Goal: Task Accomplishment & Management: Use online tool/utility

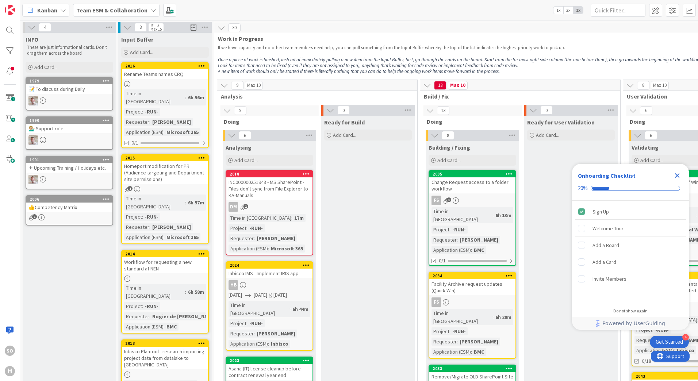
click at [309, 136] on icon at bounding box center [308, 135] width 9 height 11
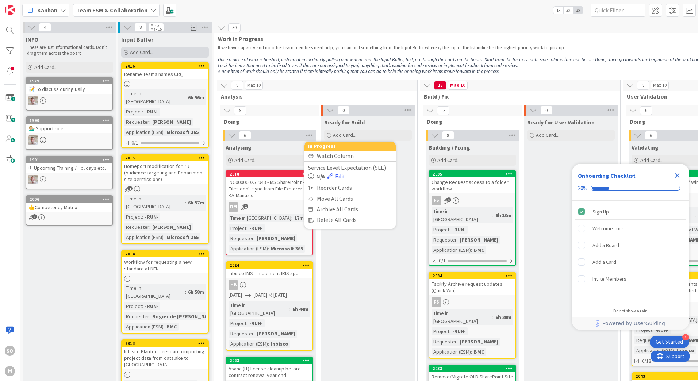
click at [138, 52] on span "Add Card..." at bounding box center [141, 52] width 23 height 7
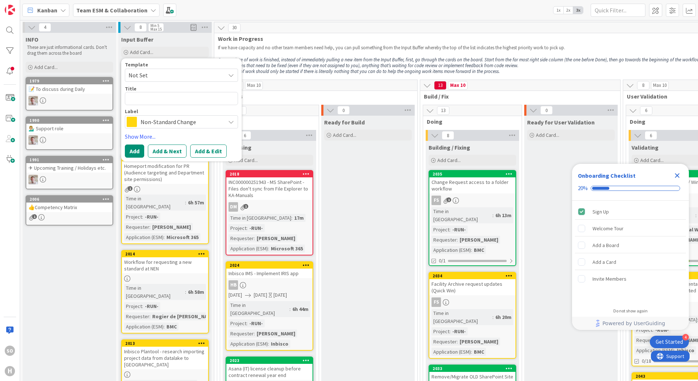
click at [225, 74] on span "Not Set" at bounding box center [181, 75] width 113 height 13
click at [163, 101] on textarea at bounding box center [181, 98] width 113 height 13
click at [138, 97] on textarea at bounding box center [181, 98] width 113 height 13
paste textarea "BMC - Error when creating reminder for contract"
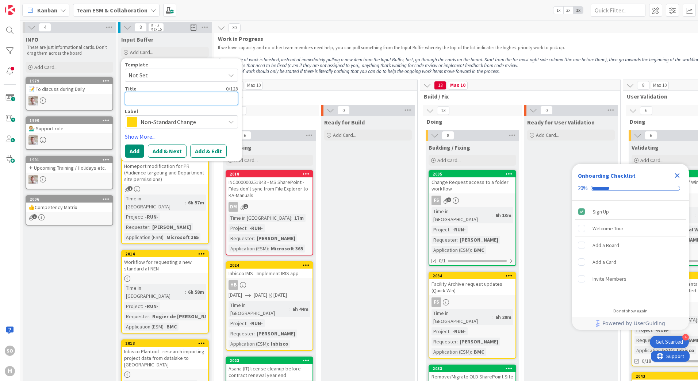
type textarea "x"
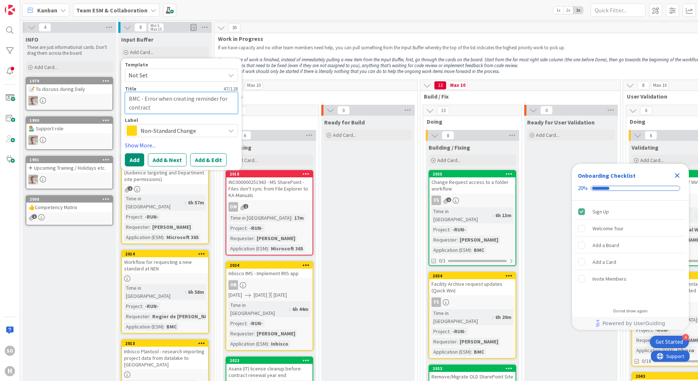
type textarea "BMC - Error when creating reminder for contract"
click at [230, 131] on icon at bounding box center [231, 131] width 6 height 6
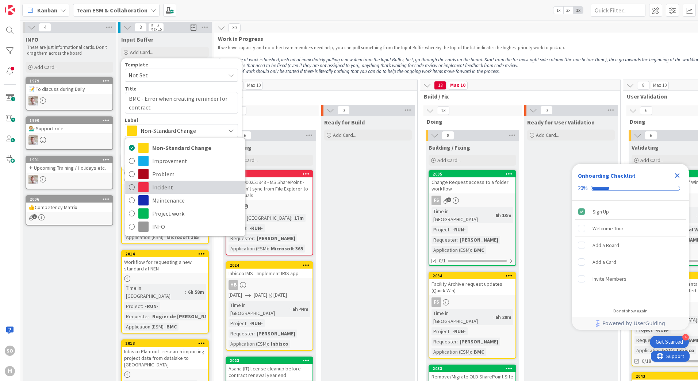
click at [132, 188] on icon at bounding box center [132, 187] width 6 height 11
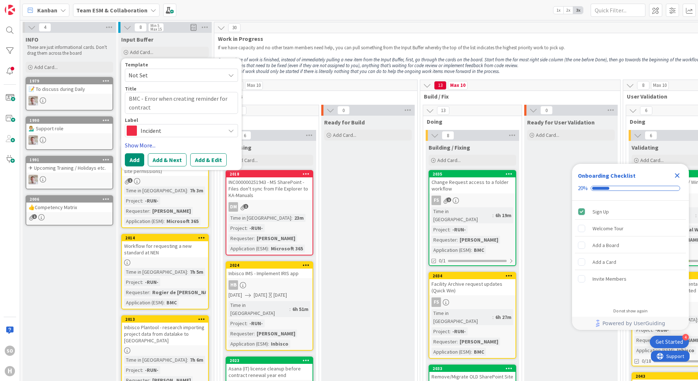
click at [140, 144] on link "Show More..." at bounding box center [181, 145] width 113 height 9
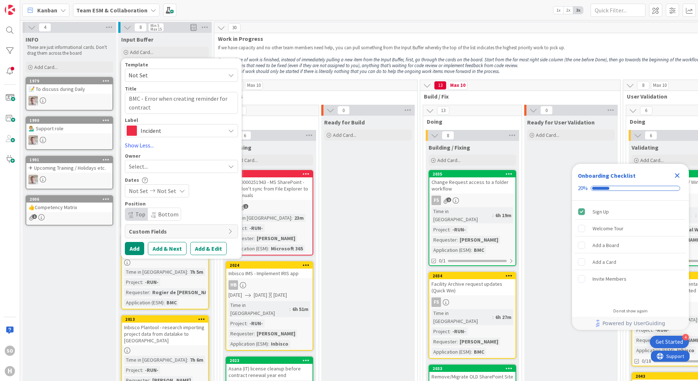
click at [227, 165] on div "Select..." at bounding box center [181, 166] width 113 height 13
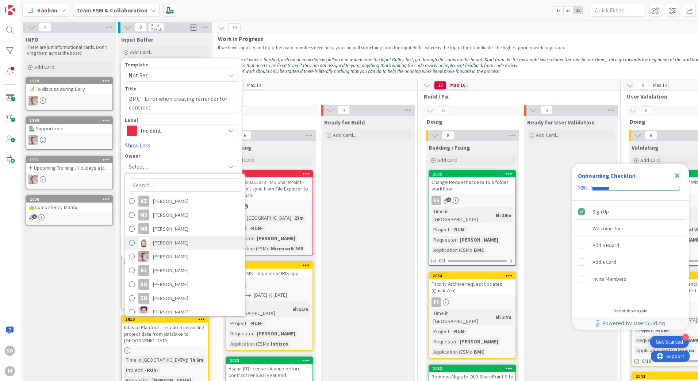
scroll to position [129, 0]
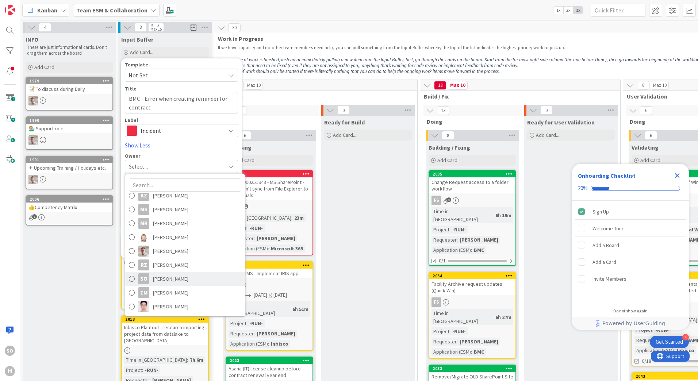
click at [131, 282] on span at bounding box center [132, 278] width 6 height 11
type textarea "x"
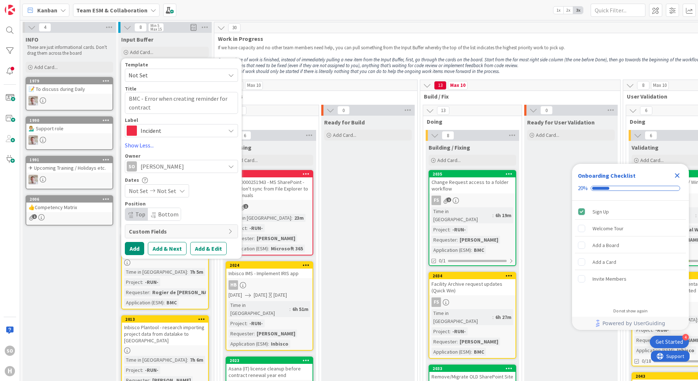
click at [179, 191] on icon at bounding box center [182, 191] width 6 height 6
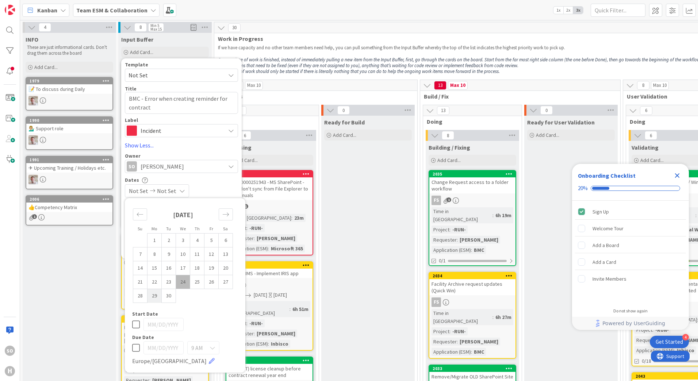
click at [154, 294] on td "29" at bounding box center [154, 296] width 14 height 14
type input "09/29/2025"
type textarea "x"
click at [135, 347] on icon at bounding box center [136, 347] width 8 height 9
type input "09/30/2025"
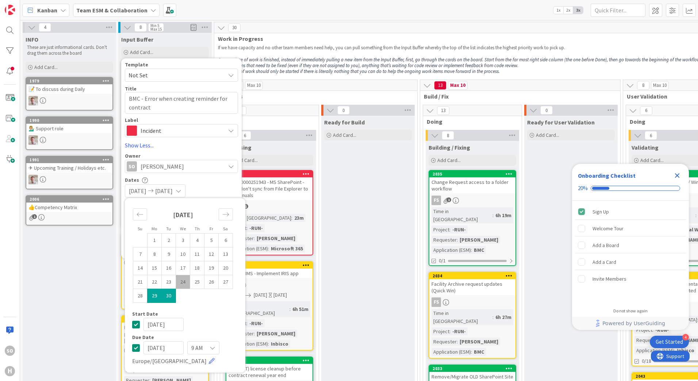
type textarea "x"
click at [181, 349] on input "09/30/2025" at bounding box center [163, 347] width 40 height 13
drag, startPoint x: 178, startPoint y: 349, endPoint x: 136, endPoint y: 347, distance: 42.0
click at [136, 347] on div "09/30/2025 9 AM Europe/London" at bounding box center [185, 353] width 106 height 24
click at [158, 347] on input "09/30/2025" at bounding box center [163, 347] width 40 height 13
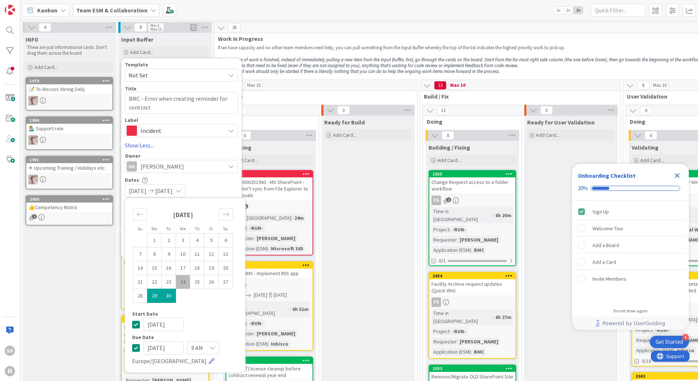
click at [160, 349] on input "09/30/2025" at bounding box center [163, 347] width 40 height 13
type input "09/01/2025"
type textarea "x"
type input "10/31/2025"
type textarea "x"
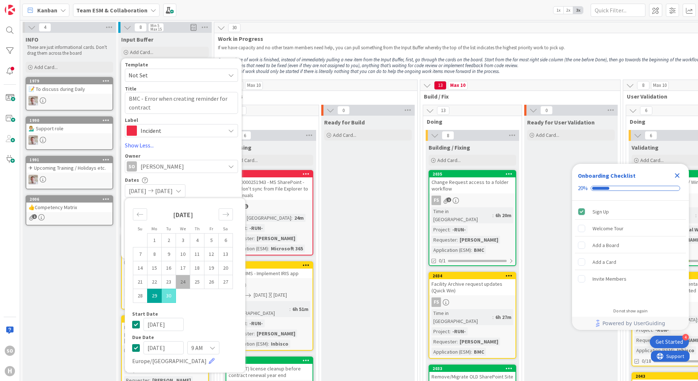
type input "10/1/2025"
click at [213, 350] on icon at bounding box center [212, 348] width 6 height 6
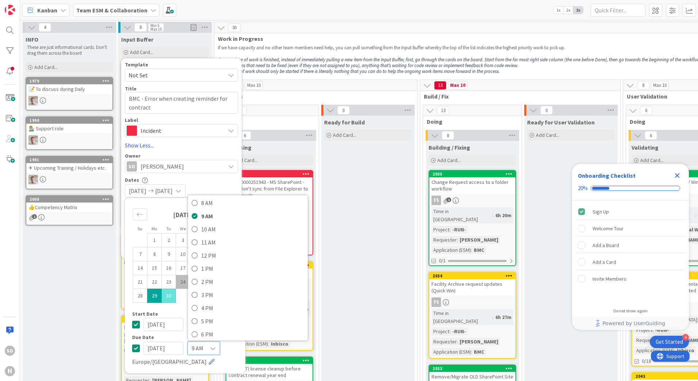
scroll to position [146, 0]
click at [195, 268] on icon at bounding box center [195, 269] width 6 height 11
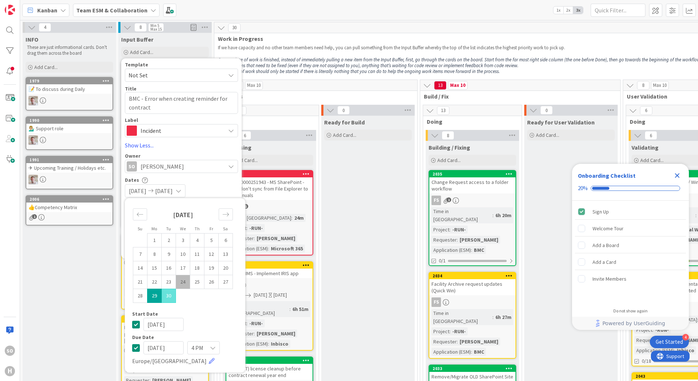
type textarea "x"
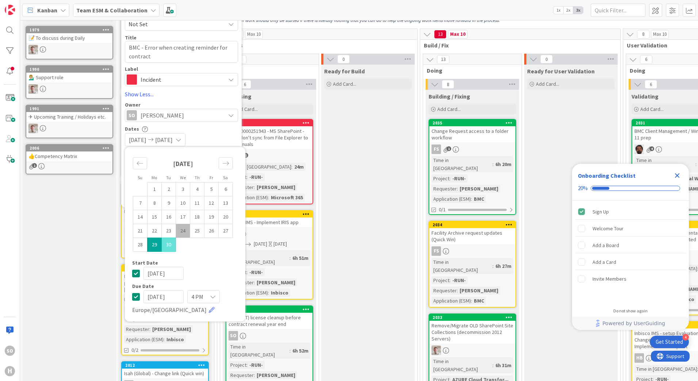
scroll to position [73, 0]
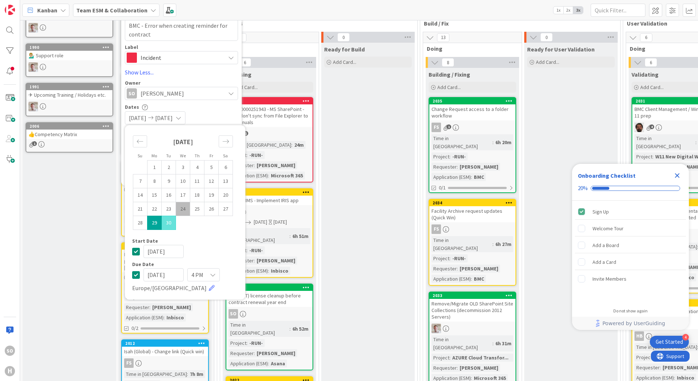
click at [158, 276] on input "10/30/2025" at bounding box center [163, 274] width 40 height 13
type input "10/01/2025"
type textarea "x"
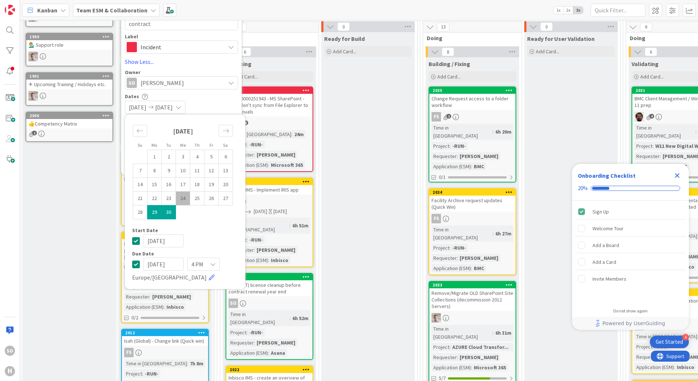
scroll to position [0, 0]
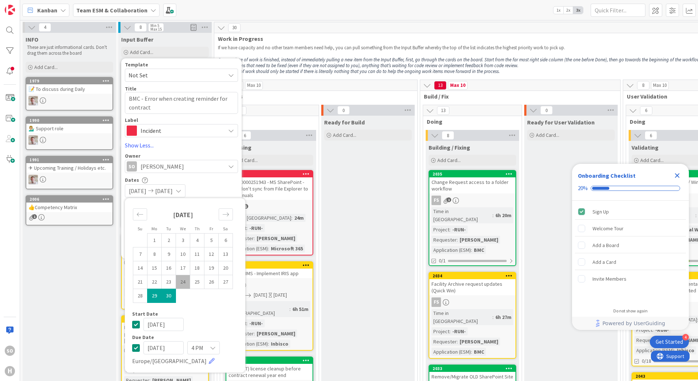
type input "09/30/2025"
click at [226, 186] on div "09/29/2025 09/30/2025" at bounding box center [181, 190] width 113 height 13
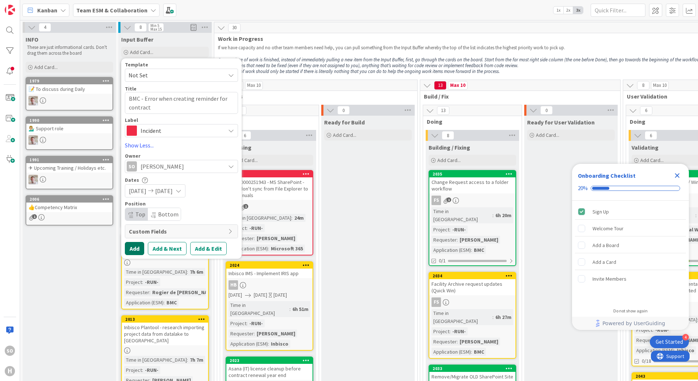
click at [138, 248] on button "Add" at bounding box center [134, 248] width 19 height 13
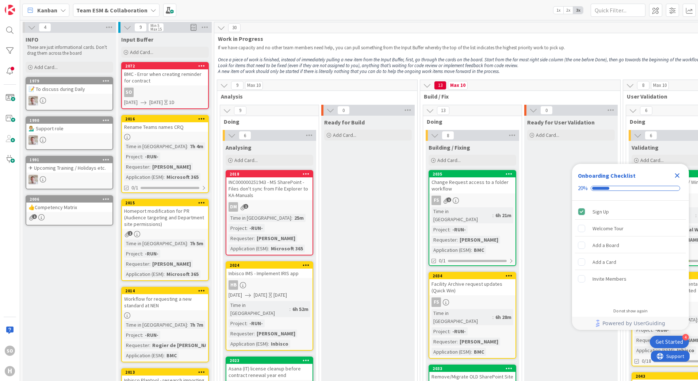
click at [164, 93] on div "SO" at bounding box center [165, 92] width 86 height 9
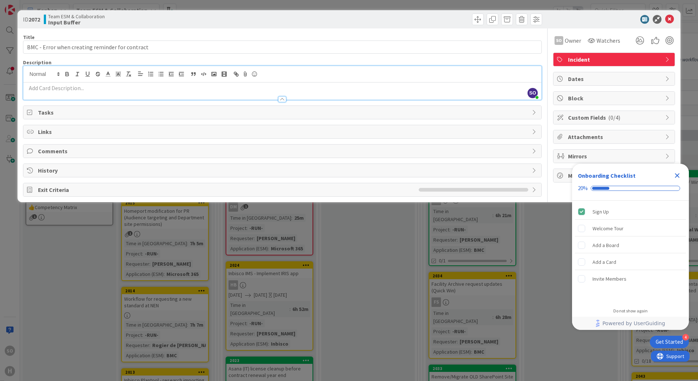
click at [77, 74] on div "SO Sjaak Ouwerkerk just joined" at bounding box center [282, 83] width 518 height 34
click at [42, 89] on p at bounding box center [282, 88] width 511 height 8
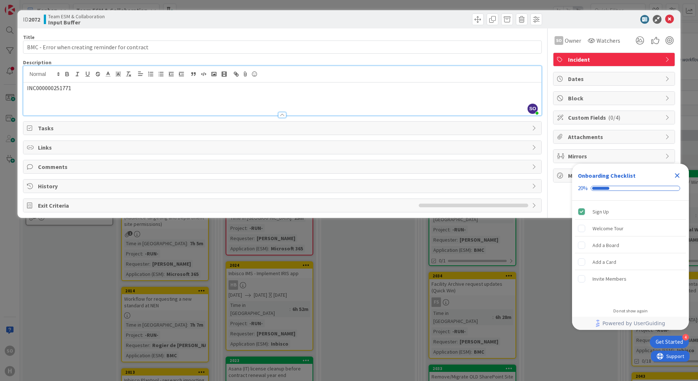
click at [50, 153] on div "Links" at bounding box center [282, 147] width 518 height 13
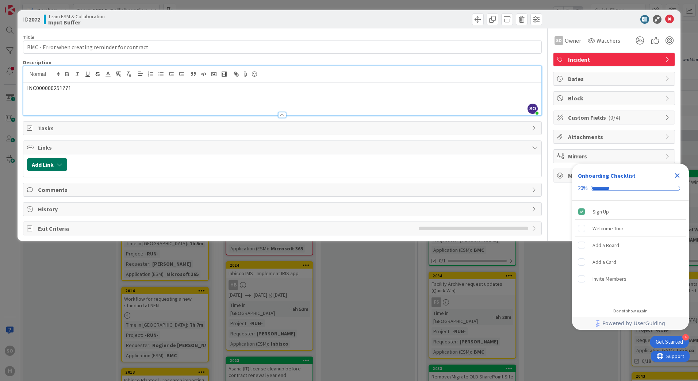
click at [65, 168] on button "Add Link" at bounding box center [47, 164] width 40 height 13
click at [70, 193] on div "New" at bounding box center [56, 193] width 51 height 12
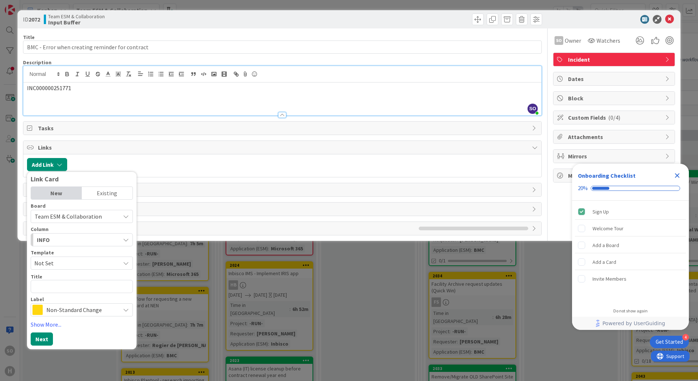
drag, startPoint x: 82, startPoint y: 159, endPoint x: 70, endPoint y: 159, distance: 12.0
click at [82, 159] on div at bounding box center [304, 164] width 467 height 13
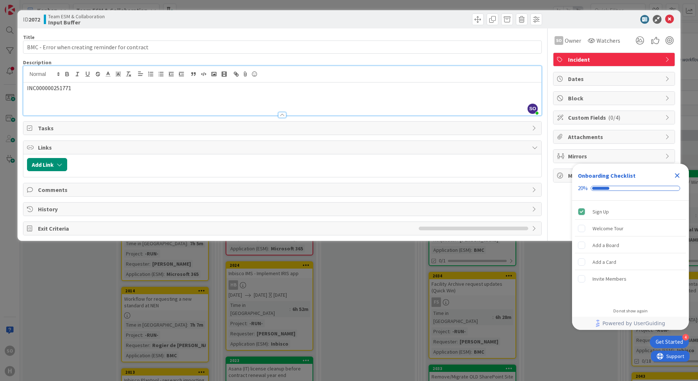
click at [47, 146] on span "Links" at bounding box center [283, 147] width 490 height 9
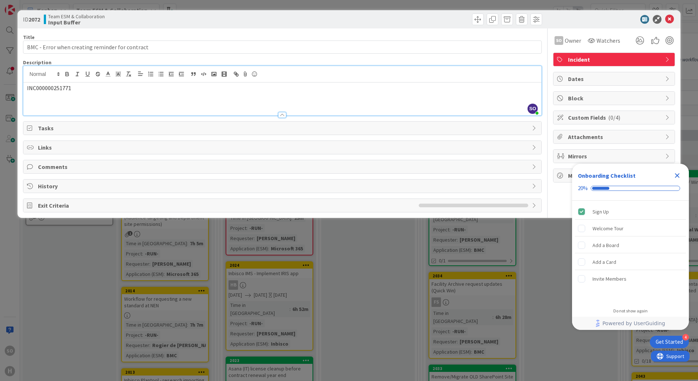
click at [47, 146] on span "Links" at bounding box center [283, 147] width 490 height 9
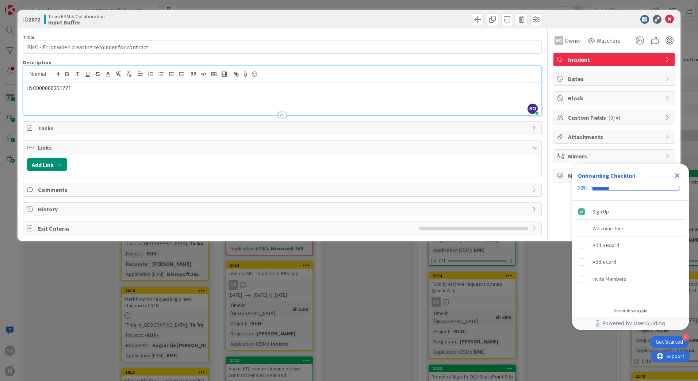
click at [534, 128] on icon at bounding box center [535, 128] width 6 height 6
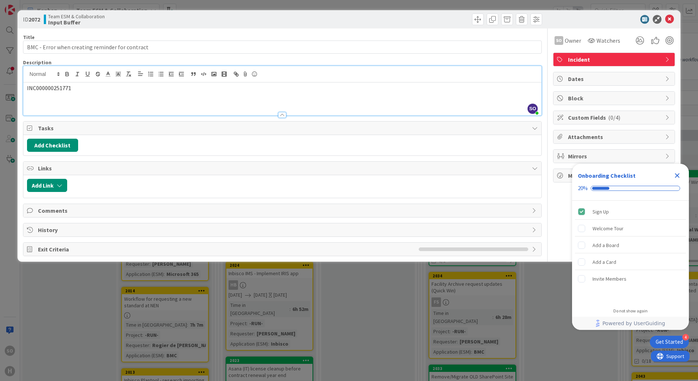
click at [88, 91] on p "INC000000251771" at bounding box center [282, 88] width 511 height 8
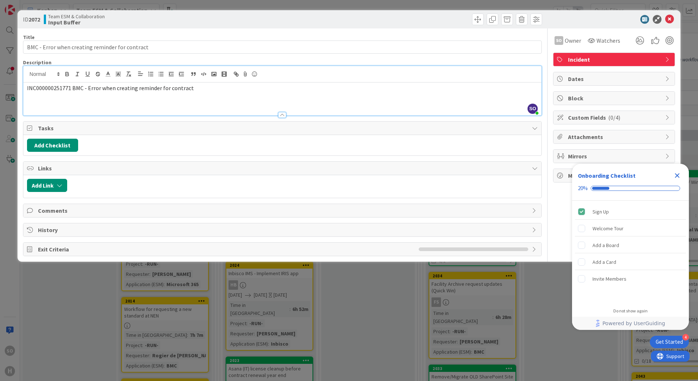
click at [45, 211] on span "Comments" at bounding box center [283, 210] width 490 height 9
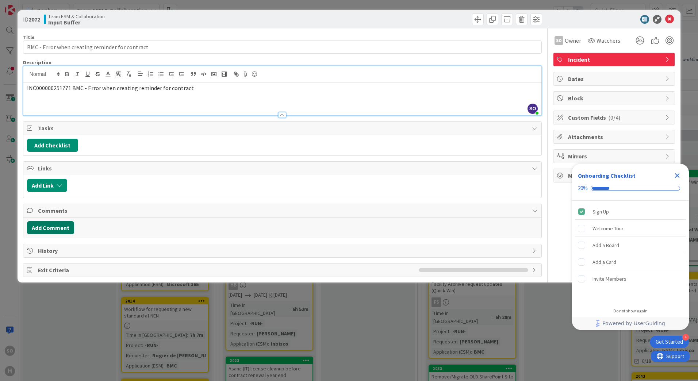
click at [54, 231] on button "Add Comment" at bounding box center [50, 227] width 47 height 13
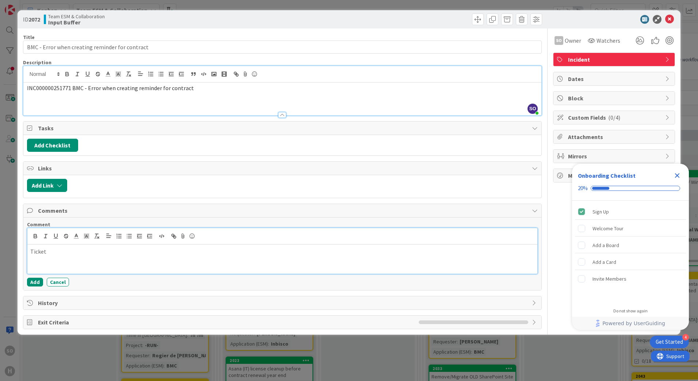
click at [70, 254] on p "Ticket" at bounding box center [282, 251] width 504 height 8
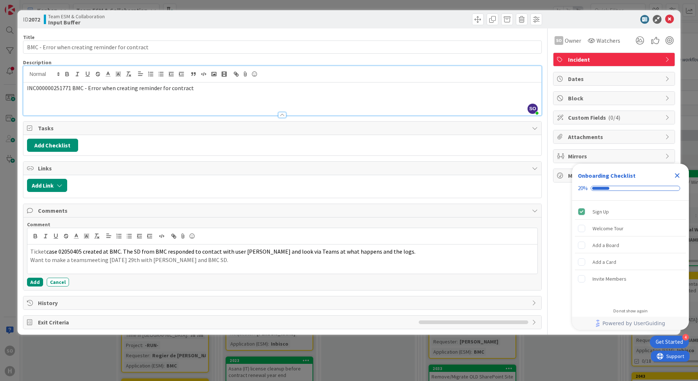
click at [282, 15] on div "ID 2072 Team ESM & Collaboration Input Buffer" at bounding box center [282, 20] width 519 height 12
click at [561, 294] on div "SO Owner Watchers Incident Dates Block Custom Fields ( 0/4 ) Attachments Mirror…" at bounding box center [614, 178] width 122 height 301
click at [577, 17] on div at bounding box center [610, 19] width 129 height 9
click at [678, 176] on icon "Close Checklist" at bounding box center [677, 175] width 5 height 5
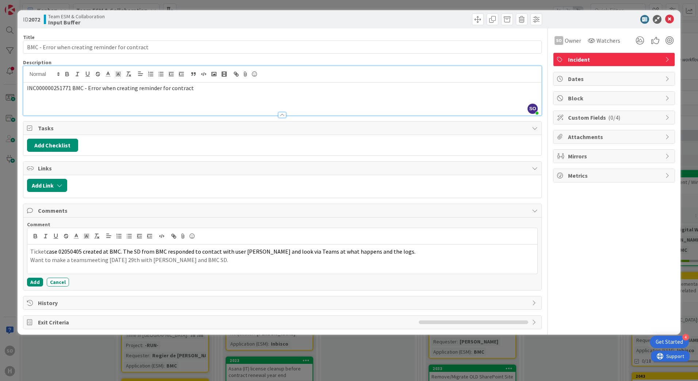
drag, startPoint x: 440, startPoint y: 323, endPoint x: 162, endPoint y: 341, distance: 278.4
click at [178, 342] on div "ID 2072 Team ESM & Collaboration Input Buffer Title 47 / 128 BMC - Error when c…" at bounding box center [349, 190] width 698 height 381
click at [88, 320] on span "Exit Criteria" at bounding box center [226, 322] width 377 height 9
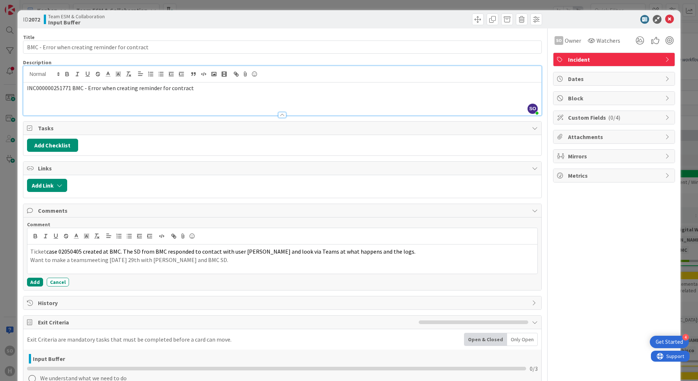
click at [404, 17] on div at bounding box center [413, 20] width 258 height 12
click at [653, 22] on icon at bounding box center [657, 19] width 9 height 9
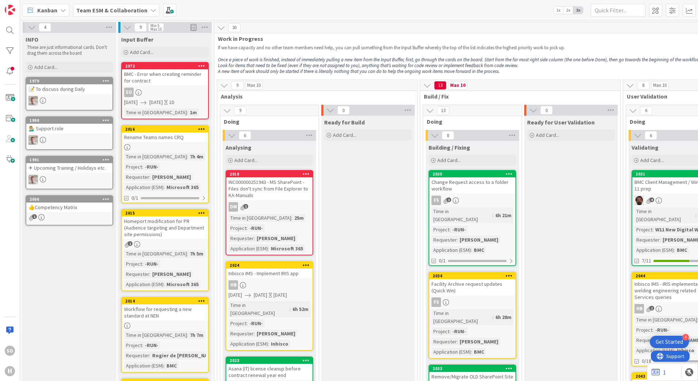
click at [155, 79] on div "BMC - Error when creating reminder for contract" at bounding box center [165, 77] width 86 height 16
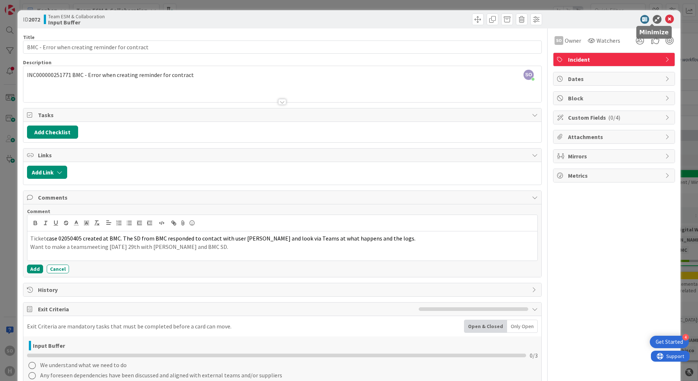
click at [653, 20] on icon at bounding box center [657, 19] width 9 height 9
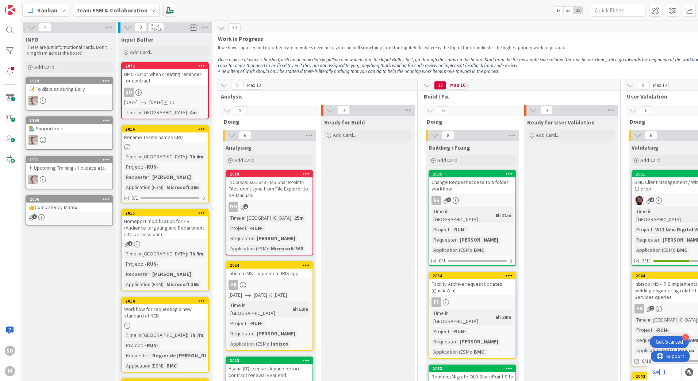
click at [147, 86] on link "2072 BMC - Error when creating reminder for contract SO 09/29/2025 09/30/2025 1…" at bounding box center [165, 90] width 88 height 57
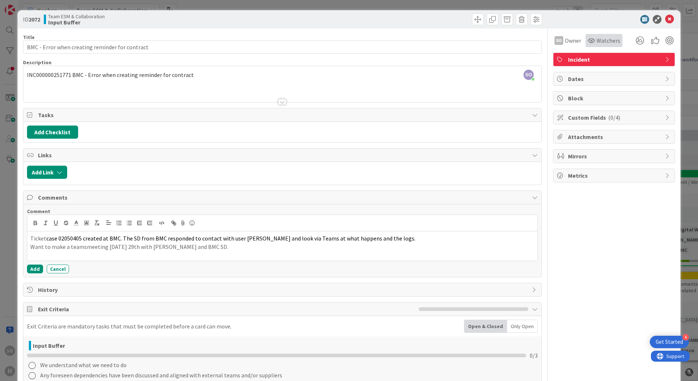
click at [596, 39] on span "Watchers" at bounding box center [608, 40] width 24 height 9
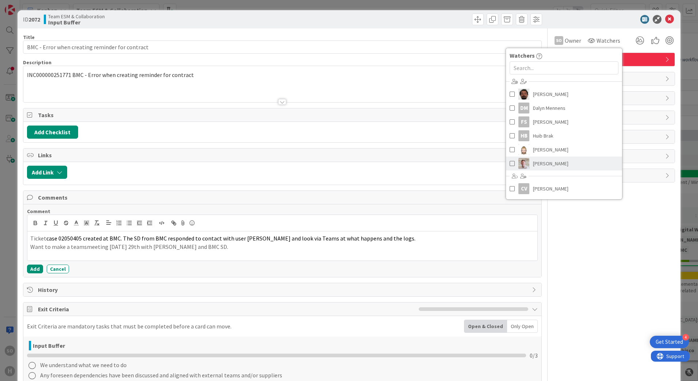
click at [509, 164] on span at bounding box center [511, 163] width 5 height 11
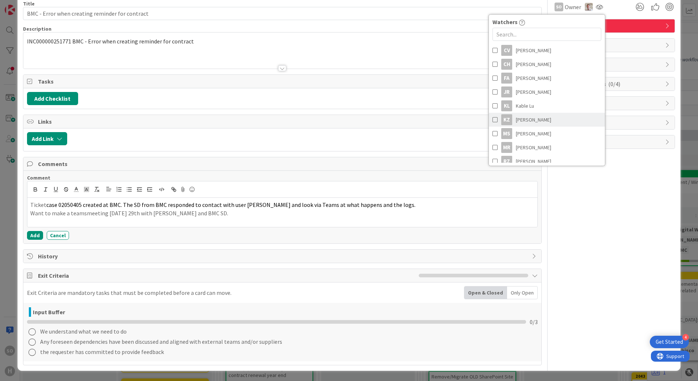
scroll to position [138, 0]
click at [606, 11] on div "SO Owner Watchers Akif Cevik DM Dalyn Mennens FS Frank Shen HB Huib Brak Rob va…" at bounding box center [614, 6] width 122 height 13
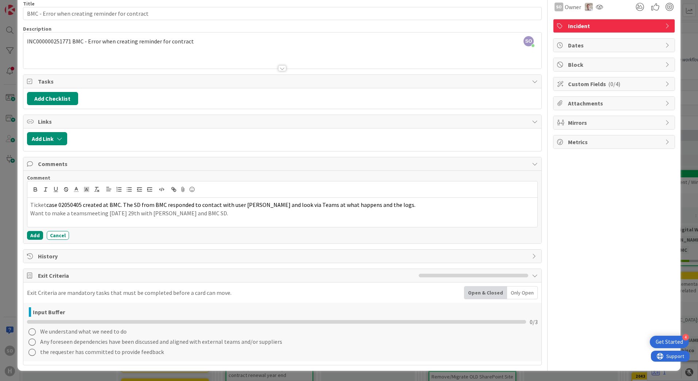
scroll to position [0, 0]
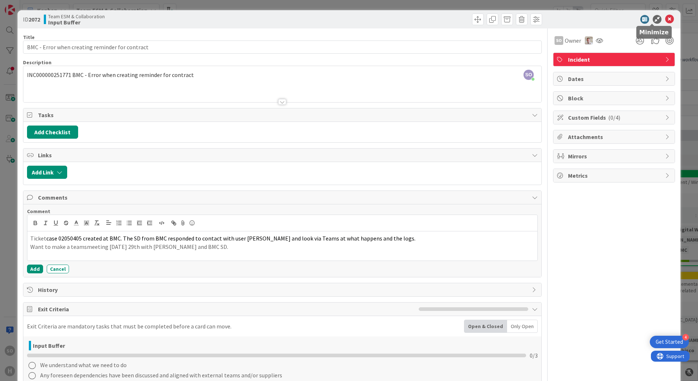
click at [653, 19] on icon at bounding box center [657, 19] width 9 height 9
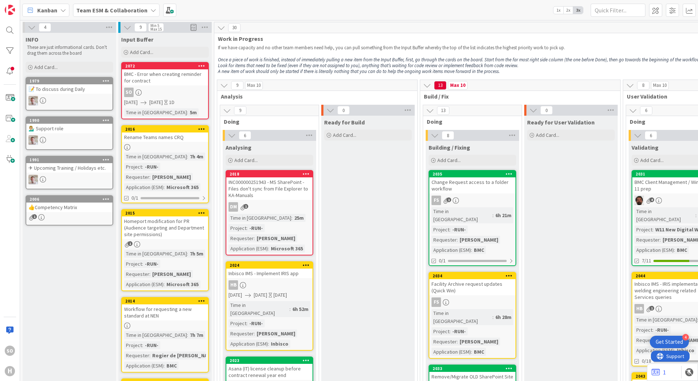
click at [200, 66] on icon at bounding box center [201, 65] width 7 height 5
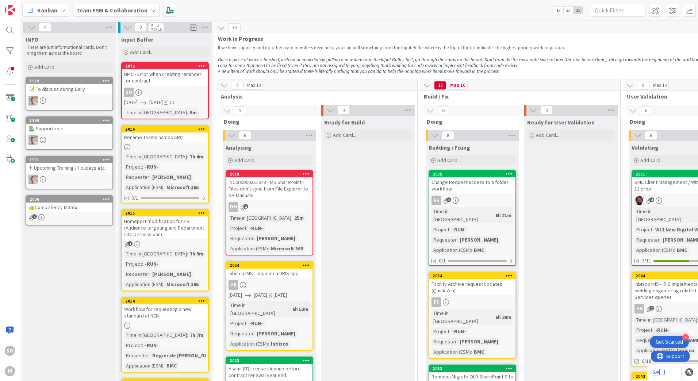
click at [203, 64] on icon at bounding box center [201, 65] width 7 height 5
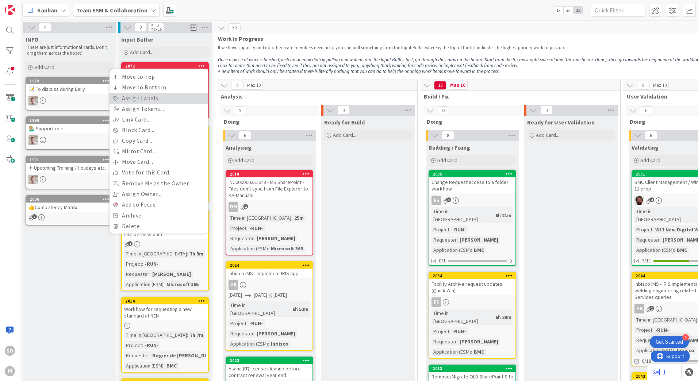
click at [146, 98] on link "Assign Labels..." at bounding box center [158, 98] width 99 height 11
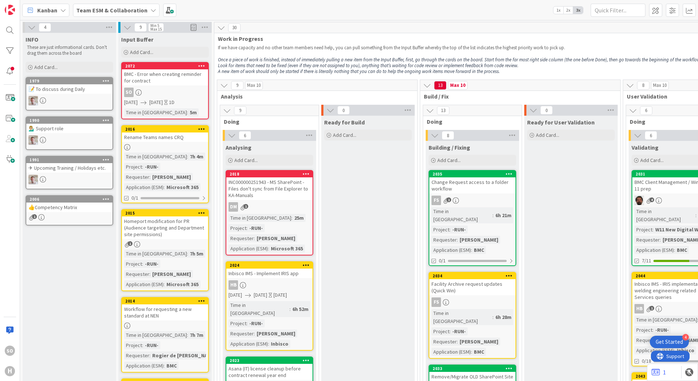
click at [307, 172] on icon at bounding box center [306, 173] width 7 height 5
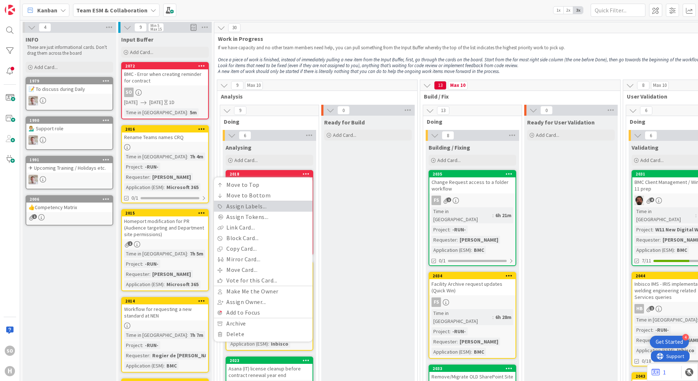
click at [241, 209] on link "Assign Labels..." at bounding box center [263, 206] width 99 height 11
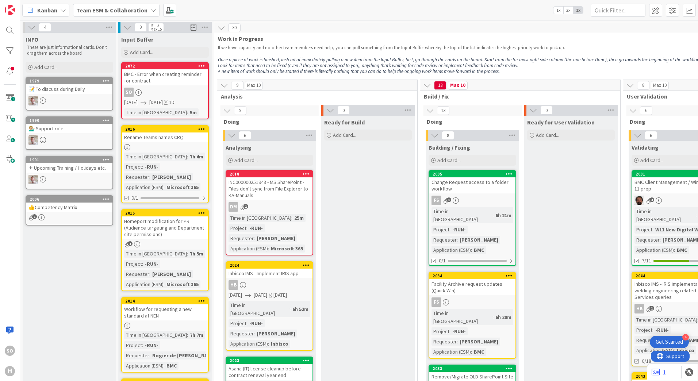
drag, startPoint x: 138, startPoint y: 92, endPoint x: 163, endPoint y: 88, distance: 24.8
click at [163, 88] on div "SO" at bounding box center [165, 92] width 86 height 9
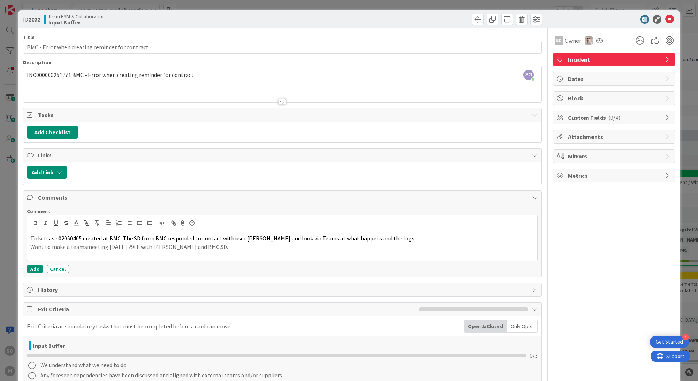
drag, startPoint x: 180, startPoint y: 110, endPoint x: 316, endPoint y: 61, distance: 144.4
click at [316, 61] on div "Description" at bounding box center [282, 62] width 519 height 7
click at [665, 77] on icon at bounding box center [668, 79] width 6 height 6
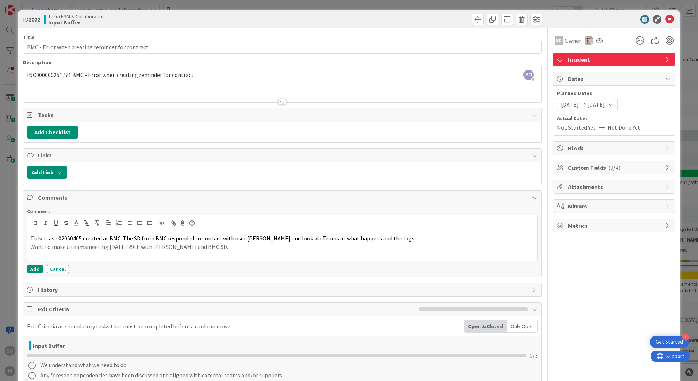
click at [614, 105] on icon at bounding box center [611, 104] width 6 height 6
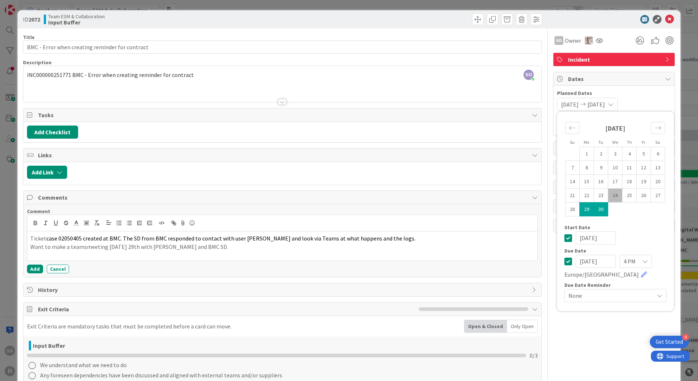
click at [665, 78] on icon at bounding box center [668, 79] width 6 height 6
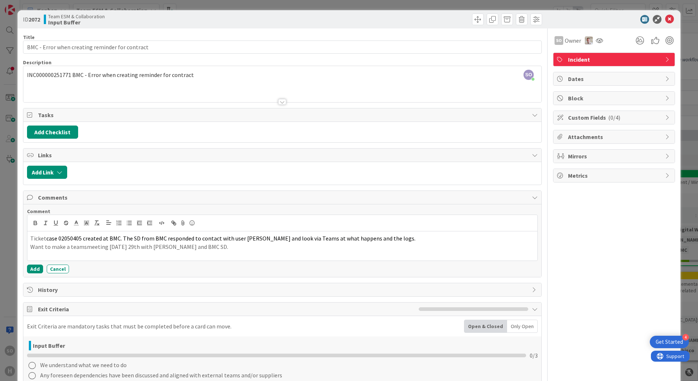
click at [665, 117] on icon at bounding box center [668, 118] width 6 height 6
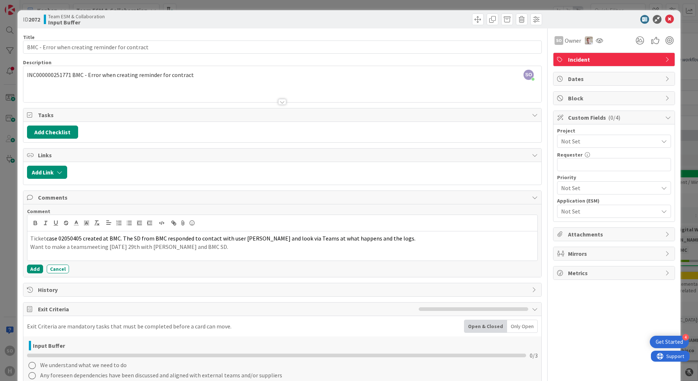
click at [661, 142] on icon at bounding box center [664, 141] width 6 height 6
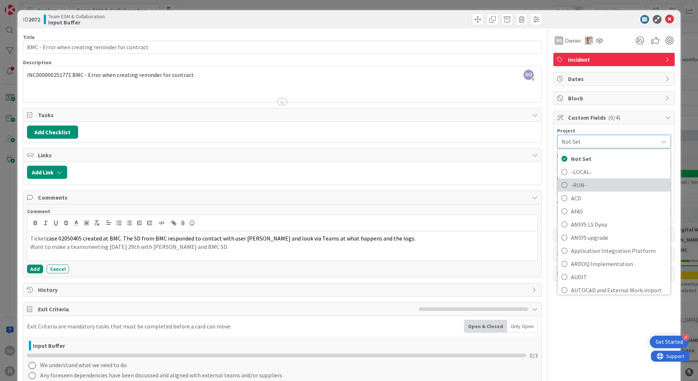
click at [561, 186] on icon at bounding box center [564, 185] width 6 height 11
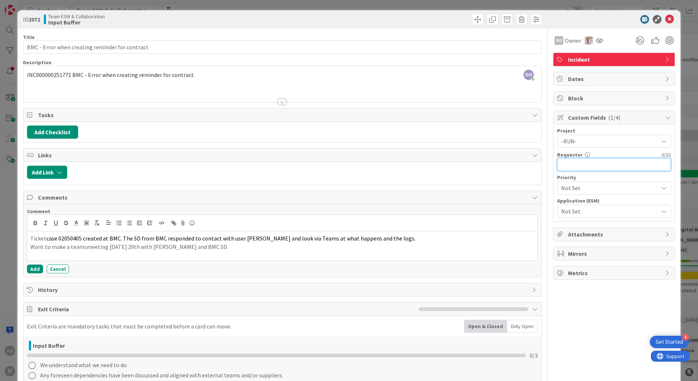
click at [611, 168] on input "text" at bounding box center [614, 164] width 114 height 13
type input "Elona Sharabi"
click at [655, 188] on div "Not Set" at bounding box center [614, 187] width 114 height 13
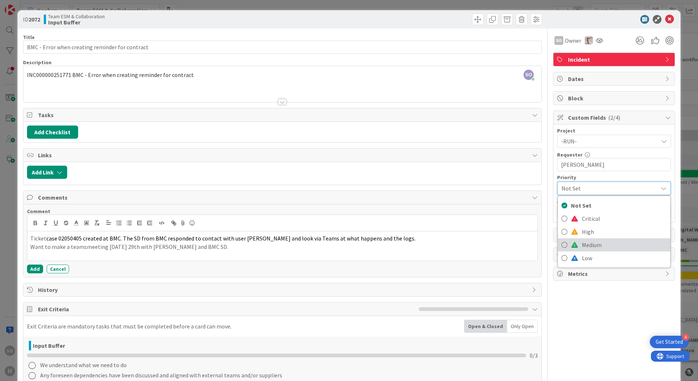
click at [561, 246] on icon at bounding box center [564, 244] width 6 height 11
click at [661, 211] on icon at bounding box center [664, 211] width 6 height 6
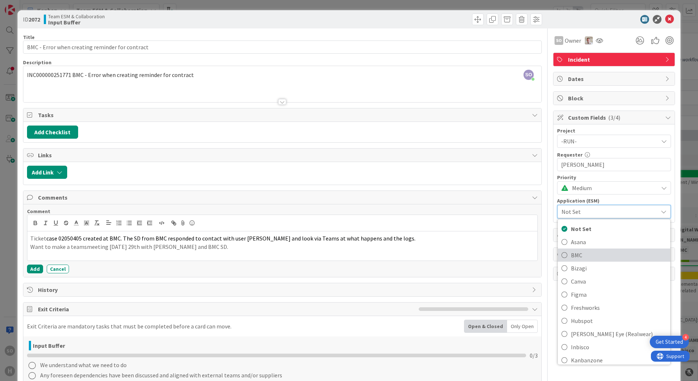
click at [561, 257] on icon at bounding box center [564, 255] width 6 height 11
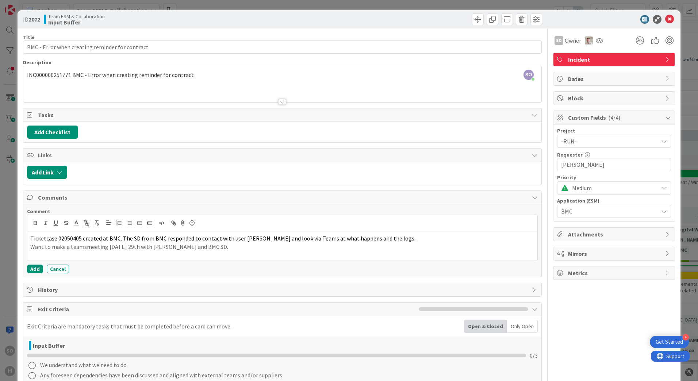
click at [665, 236] on icon at bounding box center [668, 234] width 6 height 6
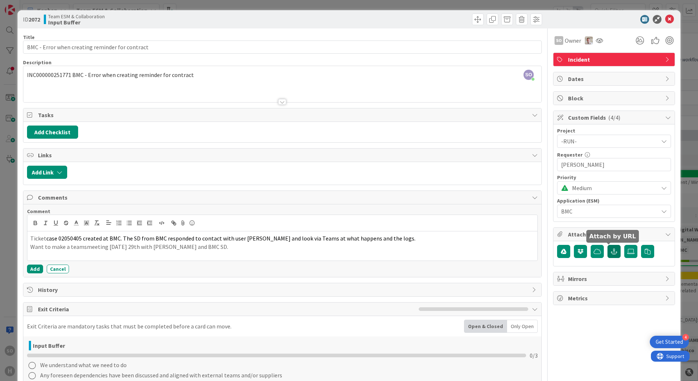
click at [611, 253] on icon "button" at bounding box center [614, 252] width 7 height 6
click at [569, 285] on input "text" at bounding box center [614, 284] width 114 height 13
paste input "https://huisman-smartit.onbmc.com/smartit/app/#/incident/AGGF4KX6HRENQATCZ4KETC…"
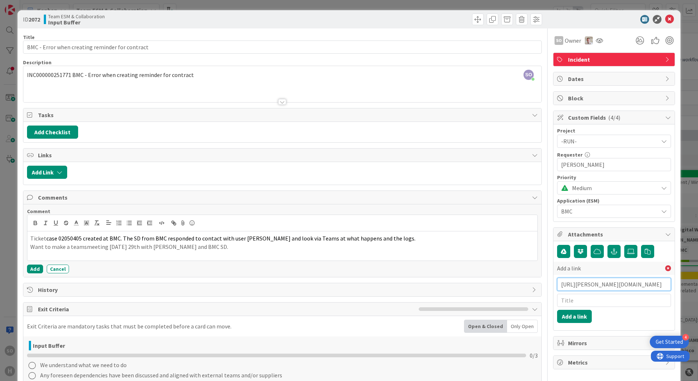
scroll to position [0, 141]
type input "https://huisman-smartit.onbmc.com/smartit/app/#/incident/AGGF4KX6HRENQATCZ4KETC…"
click at [595, 303] on input "text" at bounding box center [614, 300] width 114 height 13
click at [578, 303] on input "text" at bounding box center [614, 300] width 114 height 13
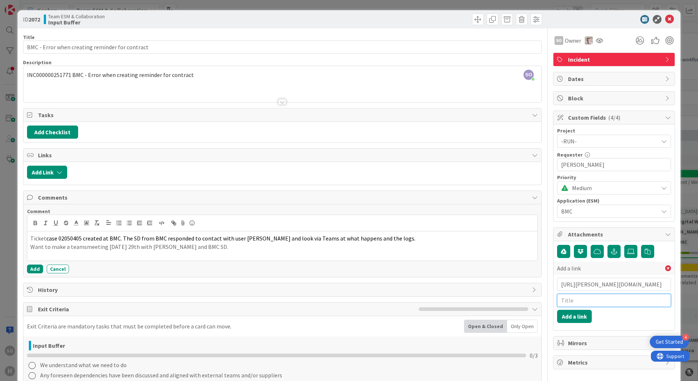
paste input "BMC - Error when creating reminder for contract"
type input "BMC - Error when creating reminder for contract"
click at [567, 319] on button "Add a link" at bounding box center [574, 316] width 35 height 13
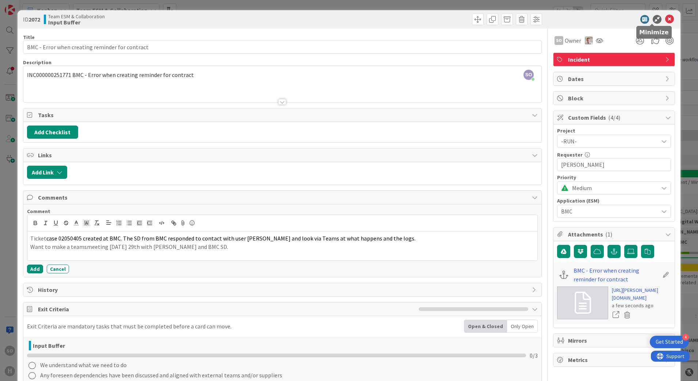
click at [653, 21] on icon at bounding box center [657, 19] width 9 height 9
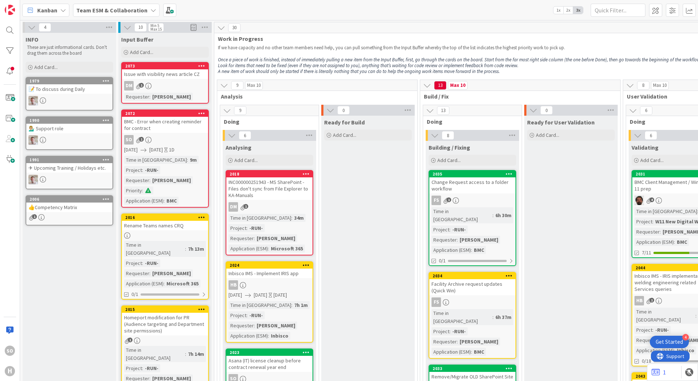
drag, startPoint x: 139, startPoint y: 135, endPoint x: 27, endPoint y: 332, distance: 226.2
click at [190, 127] on div "BMC - Error when creating reminder for contract" at bounding box center [165, 125] width 86 height 16
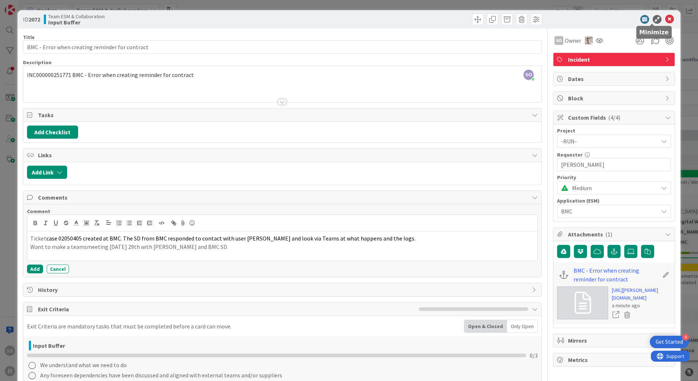
click at [653, 19] on icon at bounding box center [657, 19] width 9 height 9
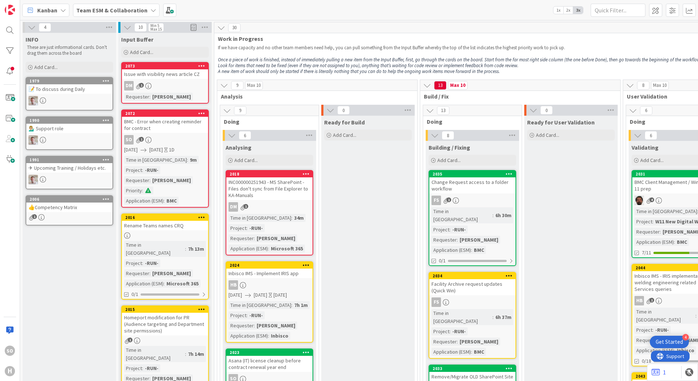
click at [204, 113] on icon at bounding box center [201, 113] width 7 height 5
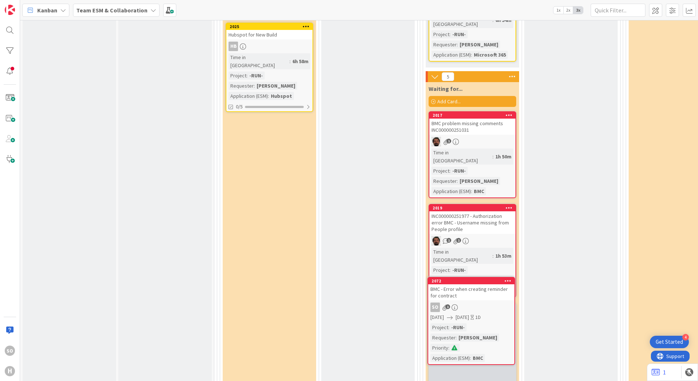
scroll to position [892, 0]
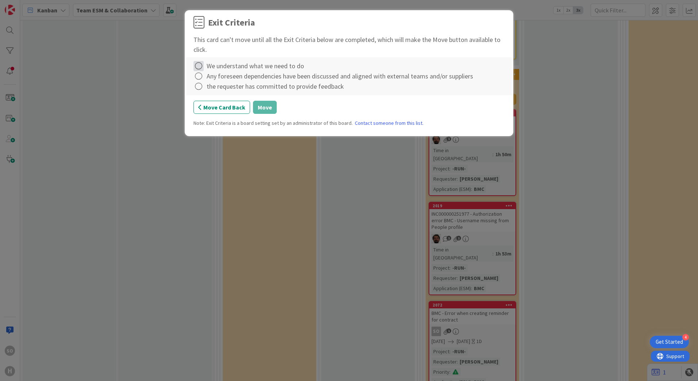
click at [201, 69] on icon at bounding box center [198, 66] width 10 height 10
click at [211, 83] on link "Complete" at bounding box center [238, 81] width 91 height 11
click at [215, 109] on button "Move Card Back" at bounding box center [221, 107] width 57 height 13
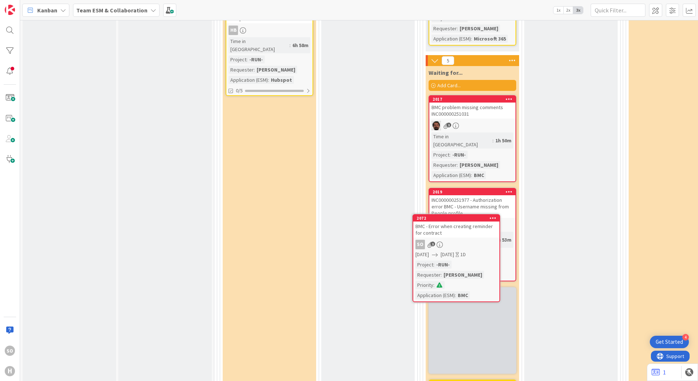
scroll to position [906, 0]
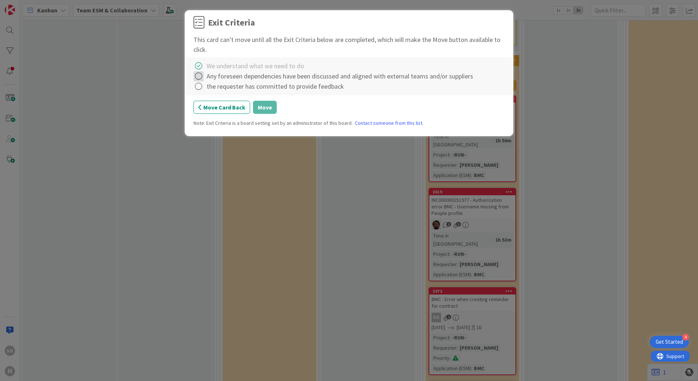
click at [198, 79] on icon at bounding box center [198, 76] width 10 height 10
click at [202, 93] on icon at bounding box center [199, 91] width 5 height 4
click at [198, 85] on icon at bounding box center [198, 86] width 10 height 10
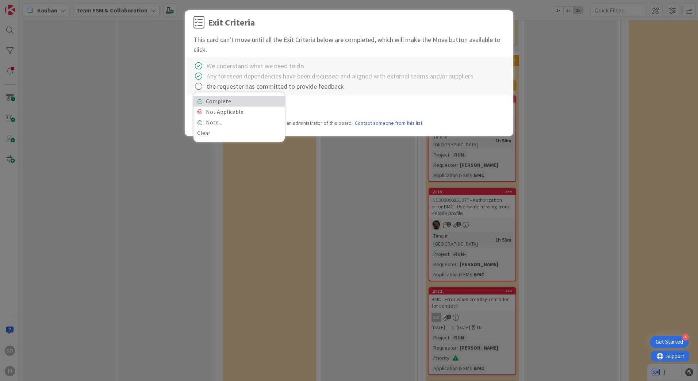
click at [202, 102] on icon at bounding box center [199, 101] width 5 height 4
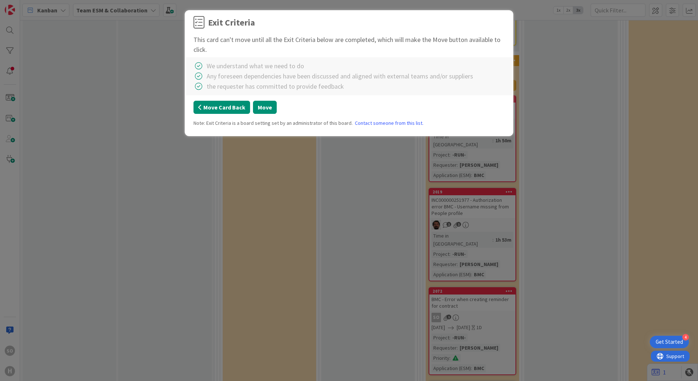
click at [211, 107] on button "Move Card Back" at bounding box center [221, 107] width 57 height 13
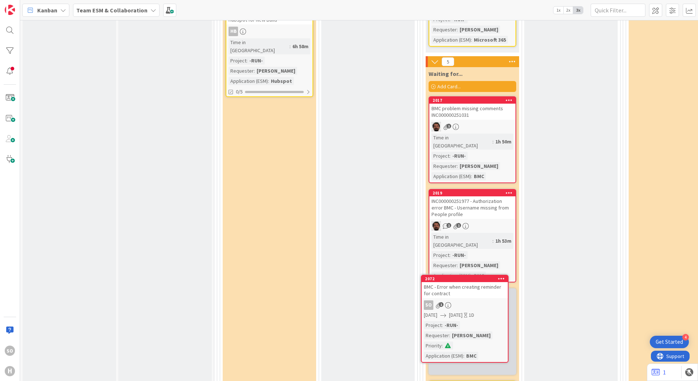
scroll to position [922, 0]
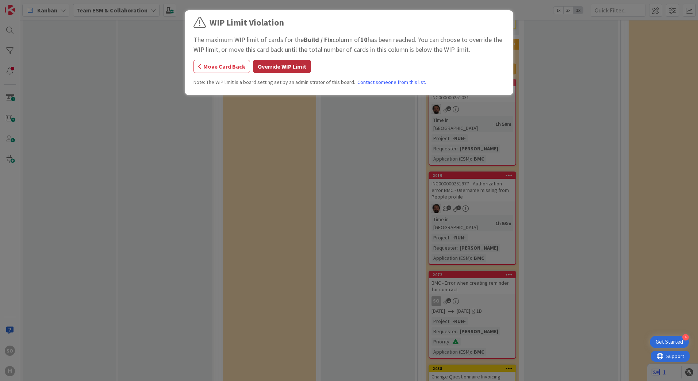
click at [272, 67] on button "Override WIP Limit" at bounding box center [282, 66] width 58 height 13
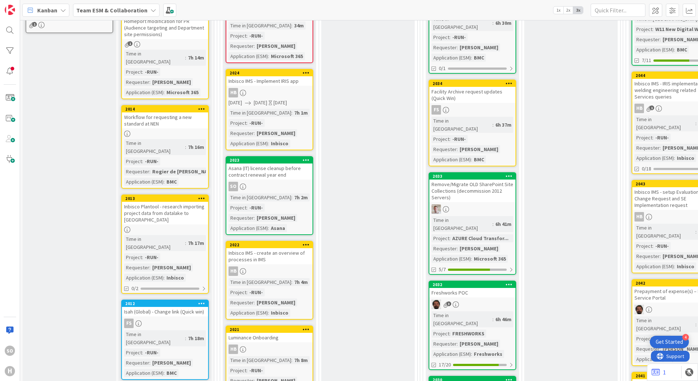
scroll to position [0, 0]
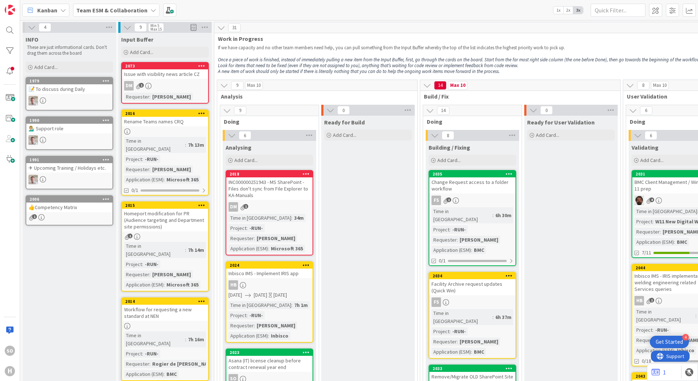
click at [65, 167] on div "✈ Upcoming Training / Holidays etc." at bounding box center [69, 167] width 86 height 9
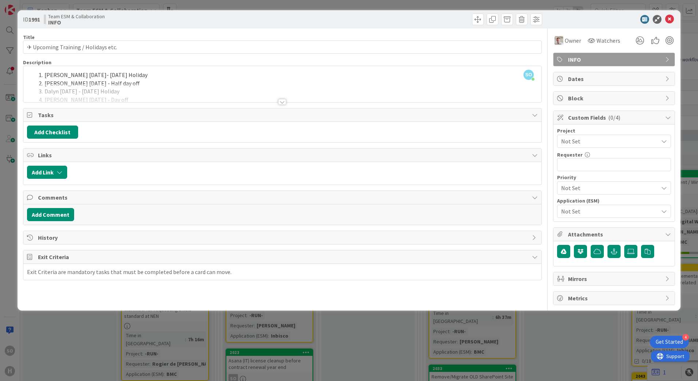
click at [281, 102] on div at bounding box center [282, 102] width 8 height 6
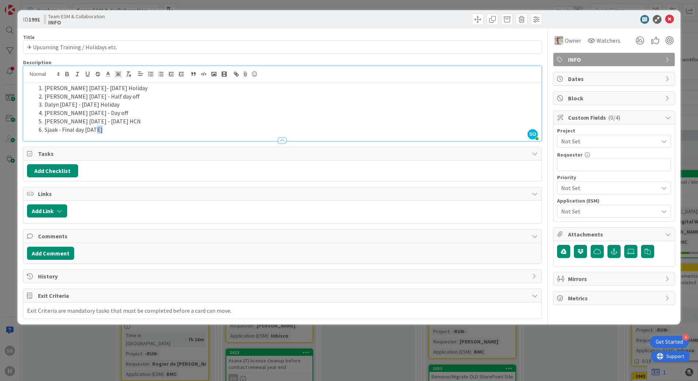
drag, startPoint x: 97, startPoint y: 130, endPoint x: 101, endPoint y: 130, distance: 4.4
click at [101, 130] on li "Sjaak - Final day Nov 30" at bounding box center [287, 130] width 502 height 8
click at [657, 20] on icon at bounding box center [657, 19] width 9 height 9
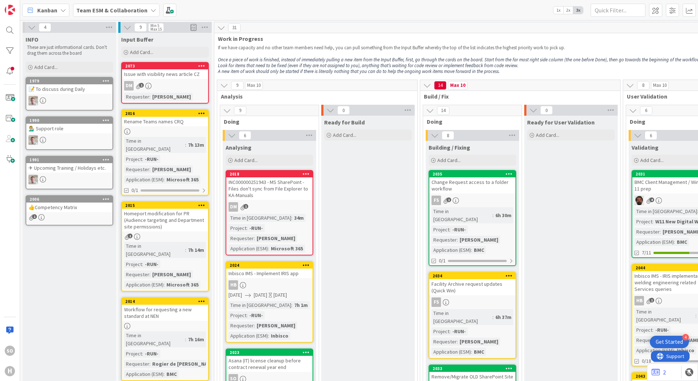
click at [56, 168] on div "✈ Upcoming Training / Holidays etc." at bounding box center [69, 167] width 86 height 9
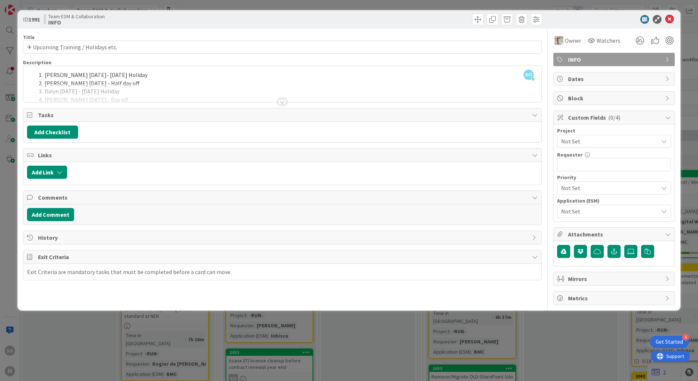
click at [283, 102] on div at bounding box center [282, 102] width 8 height 6
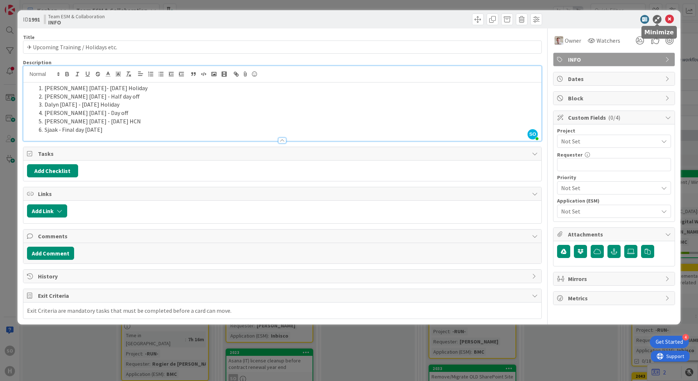
click at [654, 19] on icon at bounding box center [657, 19] width 9 height 9
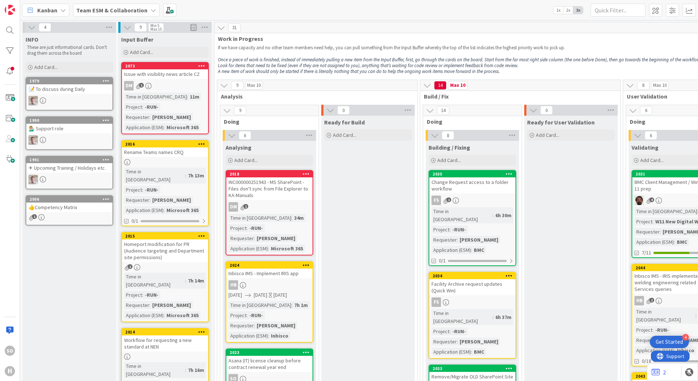
click at [221, 28] on icon at bounding box center [221, 28] width 8 height 8
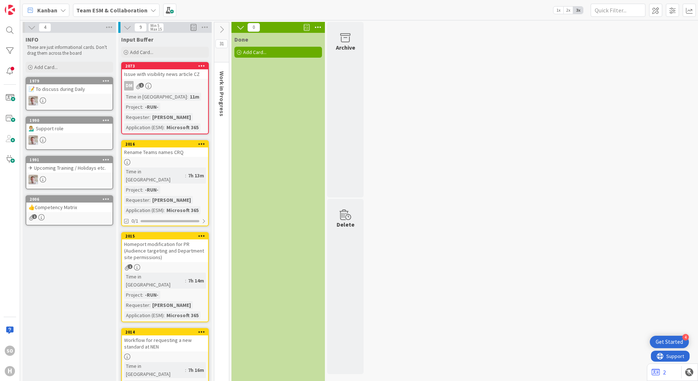
click at [221, 28] on icon at bounding box center [222, 30] width 8 height 8
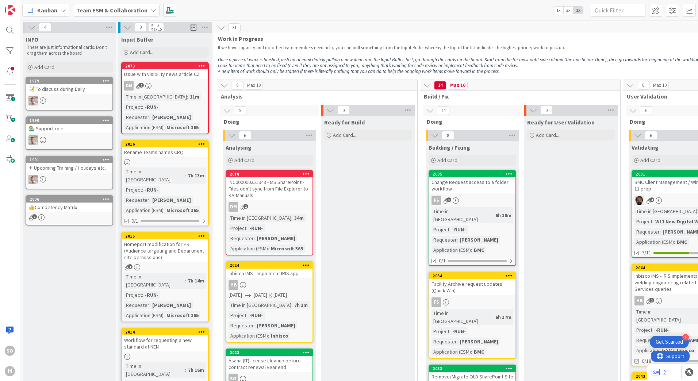
click at [221, 28] on icon at bounding box center [221, 28] width 8 height 8
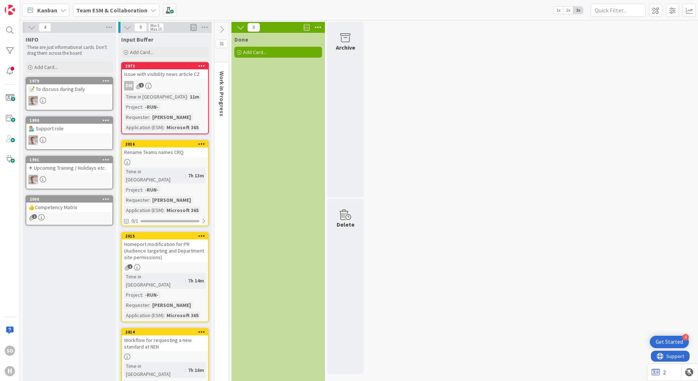
click at [221, 28] on icon at bounding box center [222, 30] width 8 height 8
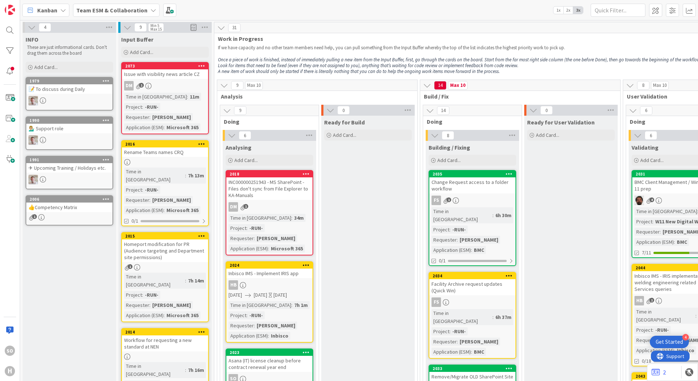
click at [532, 111] on icon at bounding box center [533, 110] width 8 height 8
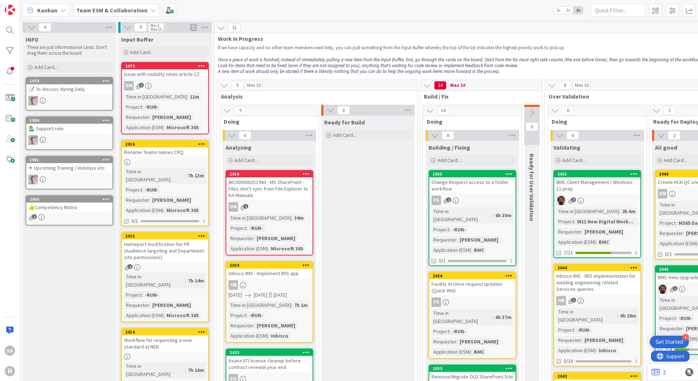
click at [331, 111] on icon at bounding box center [330, 110] width 8 height 8
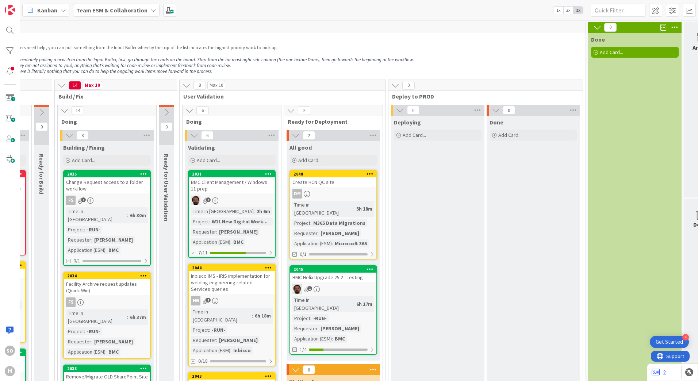
scroll to position [0, 293]
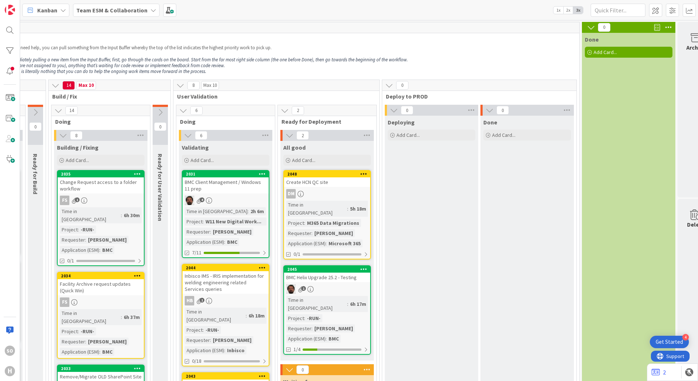
click at [393, 110] on icon at bounding box center [394, 110] width 8 height 8
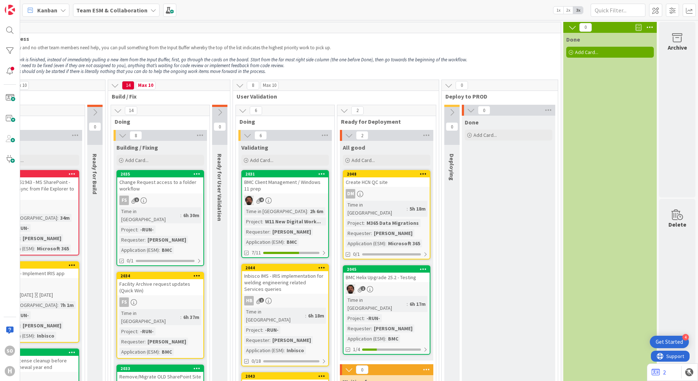
scroll to position [0, 239]
click at [469, 109] on icon at bounding box center [471, 110] width 8 height 8
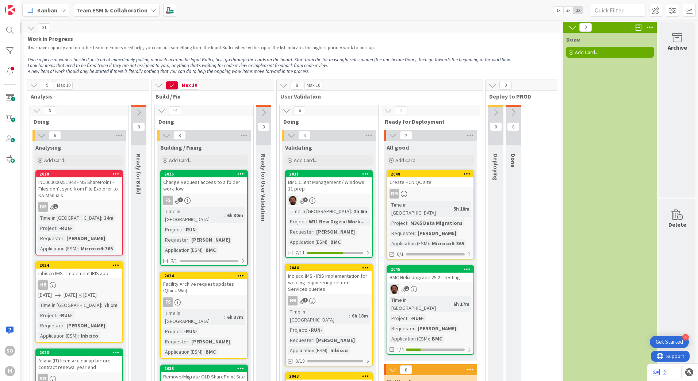
scroll to position [0, 0]
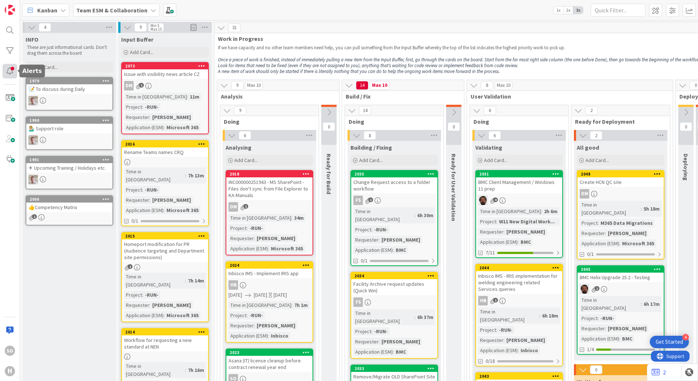
click at [6, 69] on div at bounding box center [10, 71] width 15 height 15
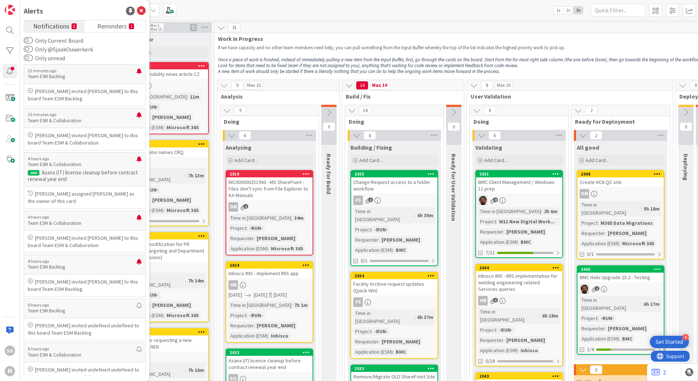
drag, startPoint x: 13, startPoint y: 183, endPoint x: 13, endPoint y: 174, distance: 8.8
click at [13, 183] on div "SO H" at bounding box center [10, 190] width 20 height 381
click at [12, 73] on div at bounding box center [10, 71] width 15 height 15
click at [9, 98] on span at bounding box center [10, 98] width 15 height 15
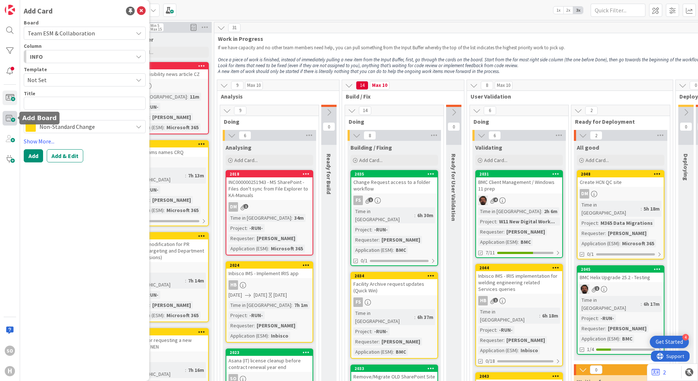
click at [9, 115] on span at bounding box center [10, 118] width 15 height 15
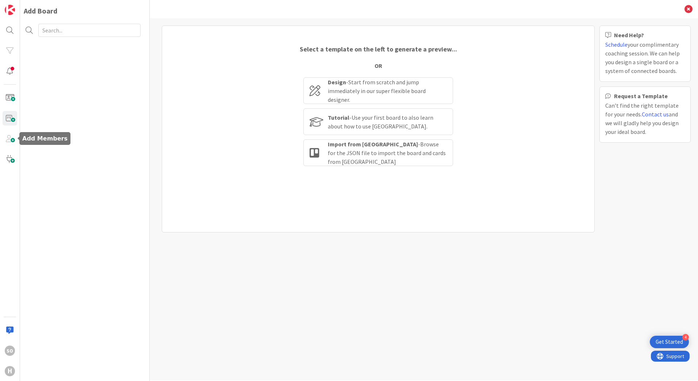
click at [7, 137] on span at bounding box center [10, 138] width 15 height 15
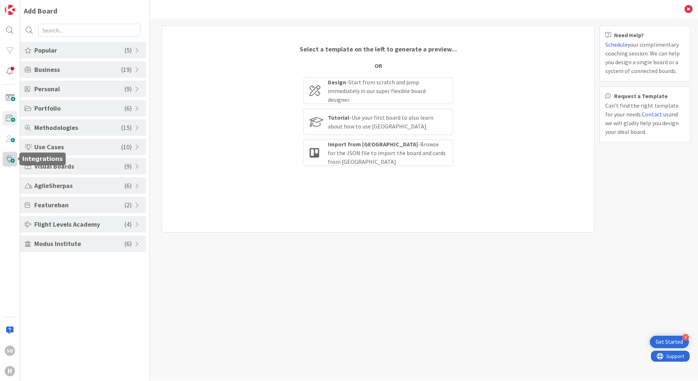
click at [7, 159] on span at bounding box center [10, 159] width 15 height 15
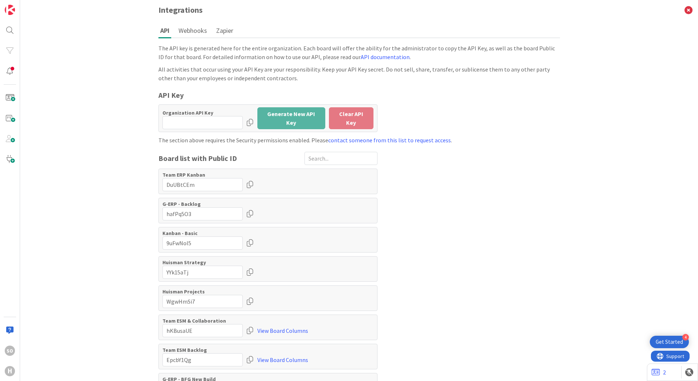
click at [6, 185] on div "SO H" at bounding box center [10, 190] width 20 height 381
click at [9, 15] on link at bounding box center [10, 10] width 15 height 15
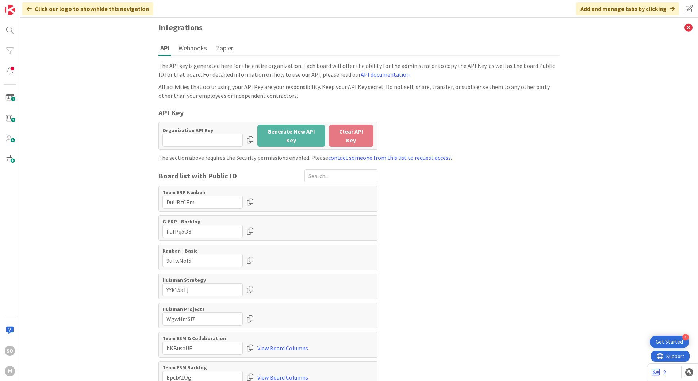
click at [28, 8] on icon at bounding box center [29, 9] width 5 height 6
click at [15, 8] on img at bounding box center [10, 10] width 10 height 10
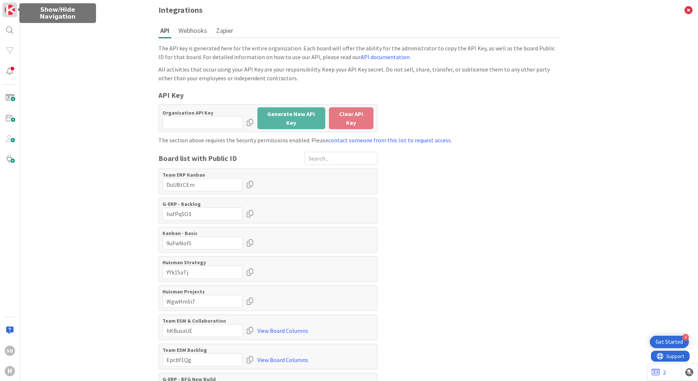
click at [14, 9] on img at bounding box center [10, 10] width 10 height 10
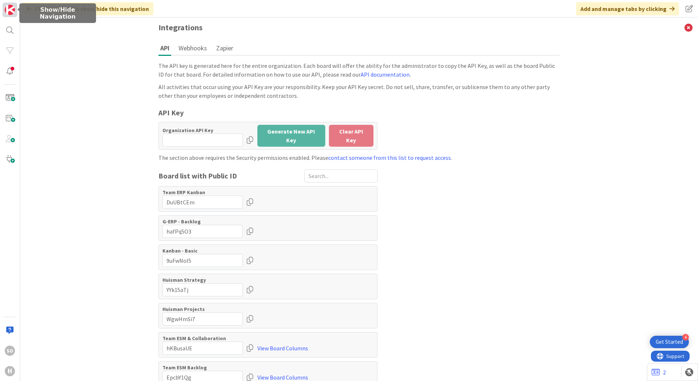
click at [14, 9] on img at bounding box center [10, 10] width 10 height 10
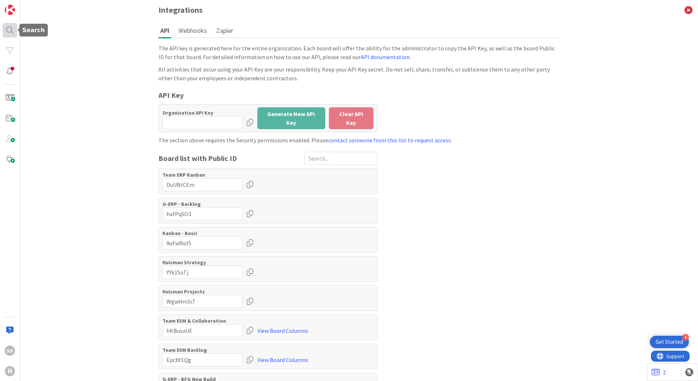
click at [13, 27] on div at bounding box center [10, 30] width 15 height 15
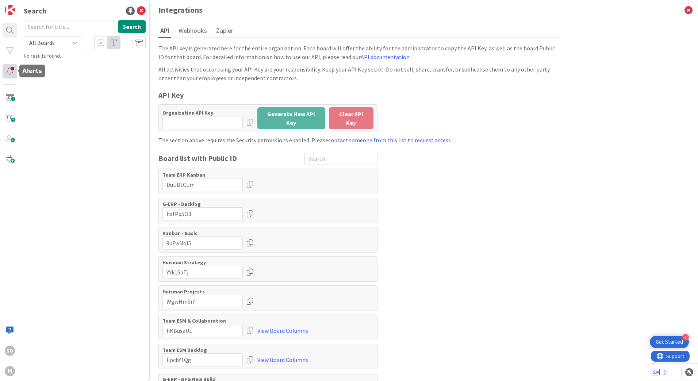
click at [11, 72] on div at bounding box center [10, 71] width 15 height 15
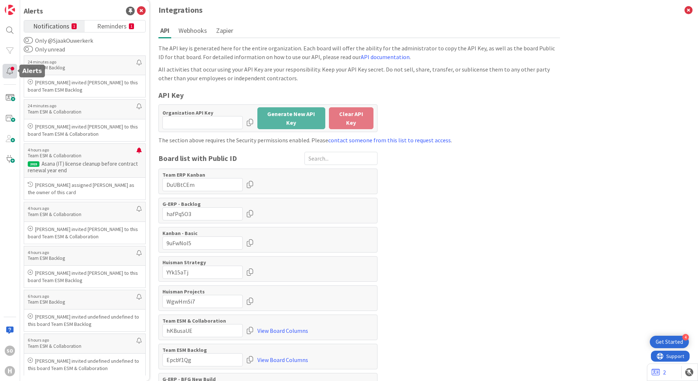
click at [11, 72] on div at bounding box center [10, 71] width 15 height 15
click at [141, 9] on icon at bounding box center [141, 11] width 9 height 9
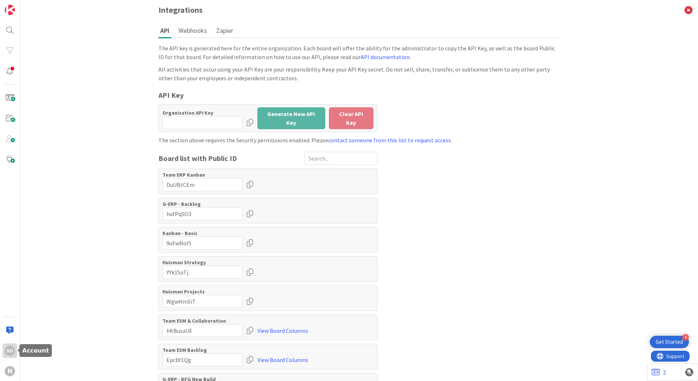
click at [14, 353] on div "SO" at bounding box center [10, 351] width 10 height 10
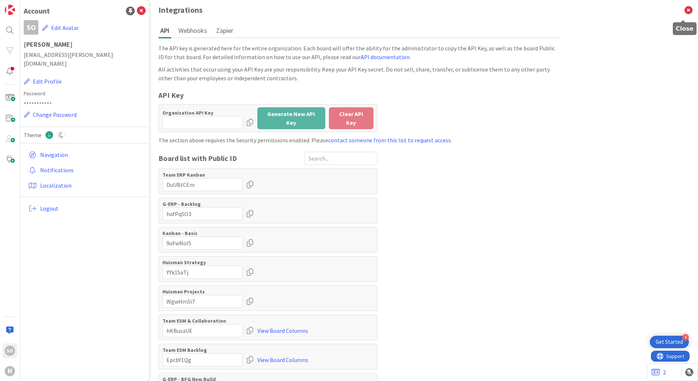
click at [685, 8] on icon at bounding box center [688, 10] width 19 height 20
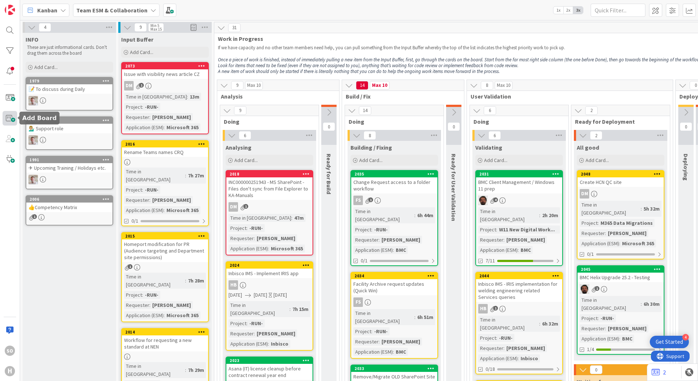
click at [8, 117] on span at bounding box center [10, 118] width 15 height 15
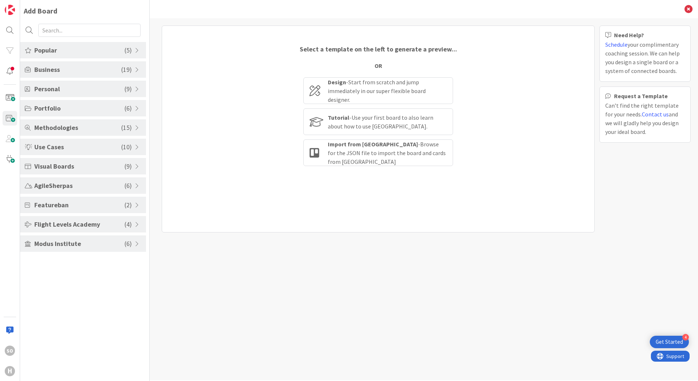
click at [137, 88] on span at bounding box center [138, 89] width 7 height 6
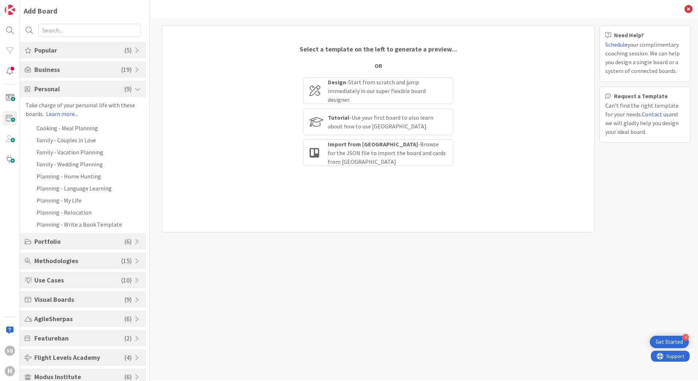
click at [137, 88] on span at bounding box center [138, 89] width 7 height 6
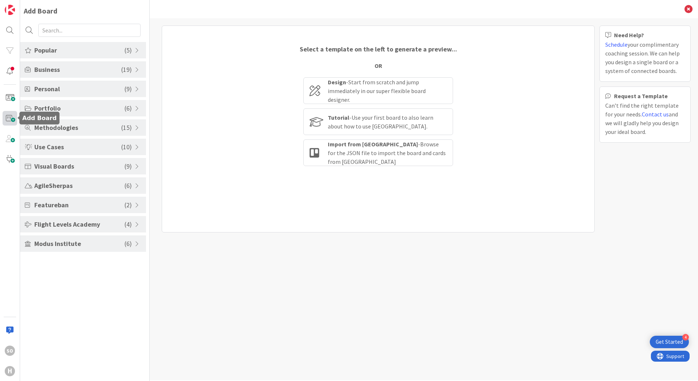
click at [8, 119] on span at bounding box center [10, 118] width 15 height 15
click at [689, 6] on icon at bounding box center [688, 9] width 8 height 8
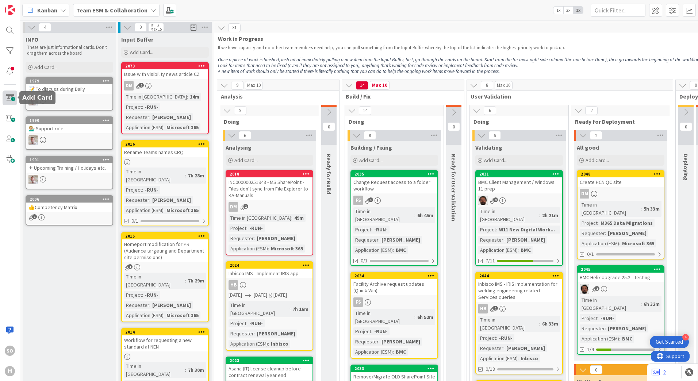
click at [15, 97] on span at bounding box center [10, 98] width 15 height 15
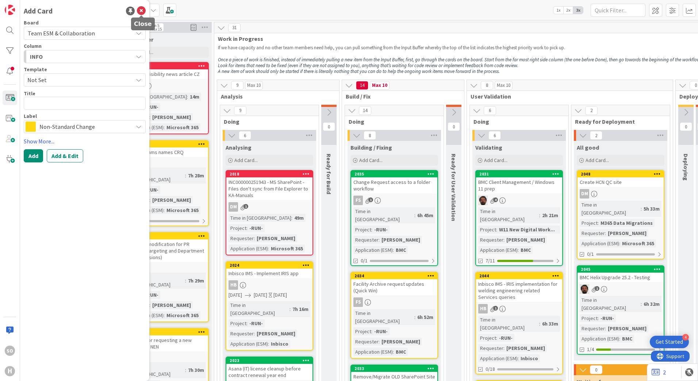
click at [142, 11] on icon at bounding box center [141, 11] width 9 height 9
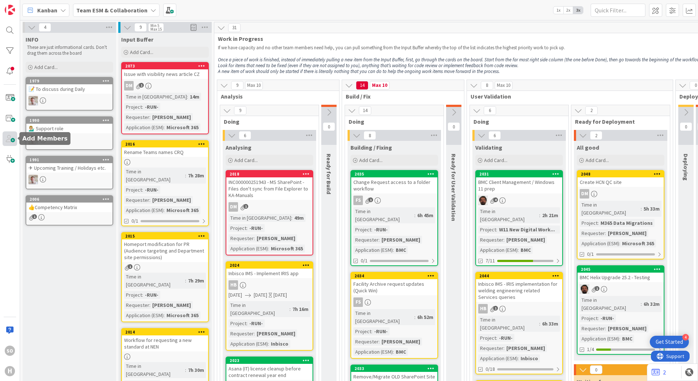
click at [10, 137] on span at bounding box center [10, 138] width 15 height 15
click at [11, 122] on span at bounding box center [10, 118] width 15 height 15
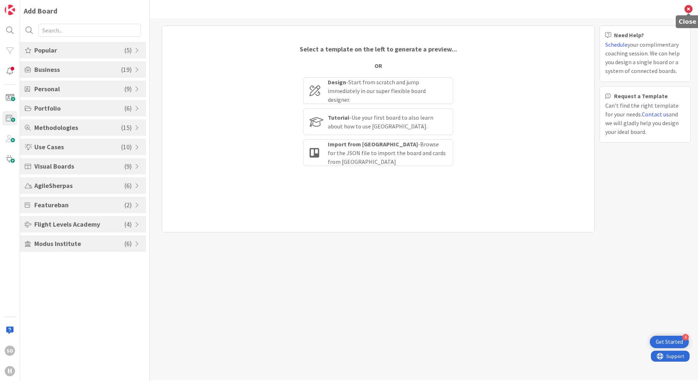
click at [689, 10] on icon at bounding box center [688, 9] width 8 height 8
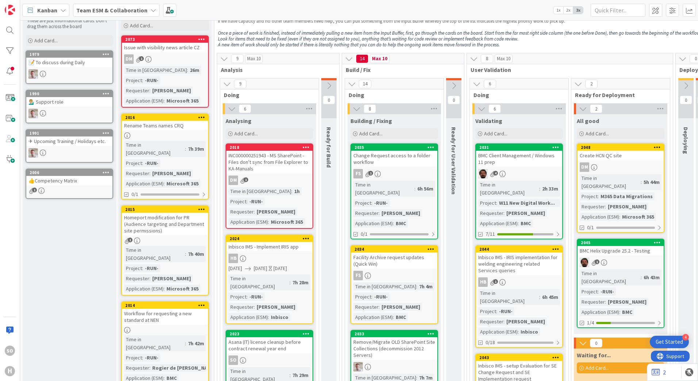
scroll to position [73, 0]
